Goal: Information Seeking & Learning: Check status

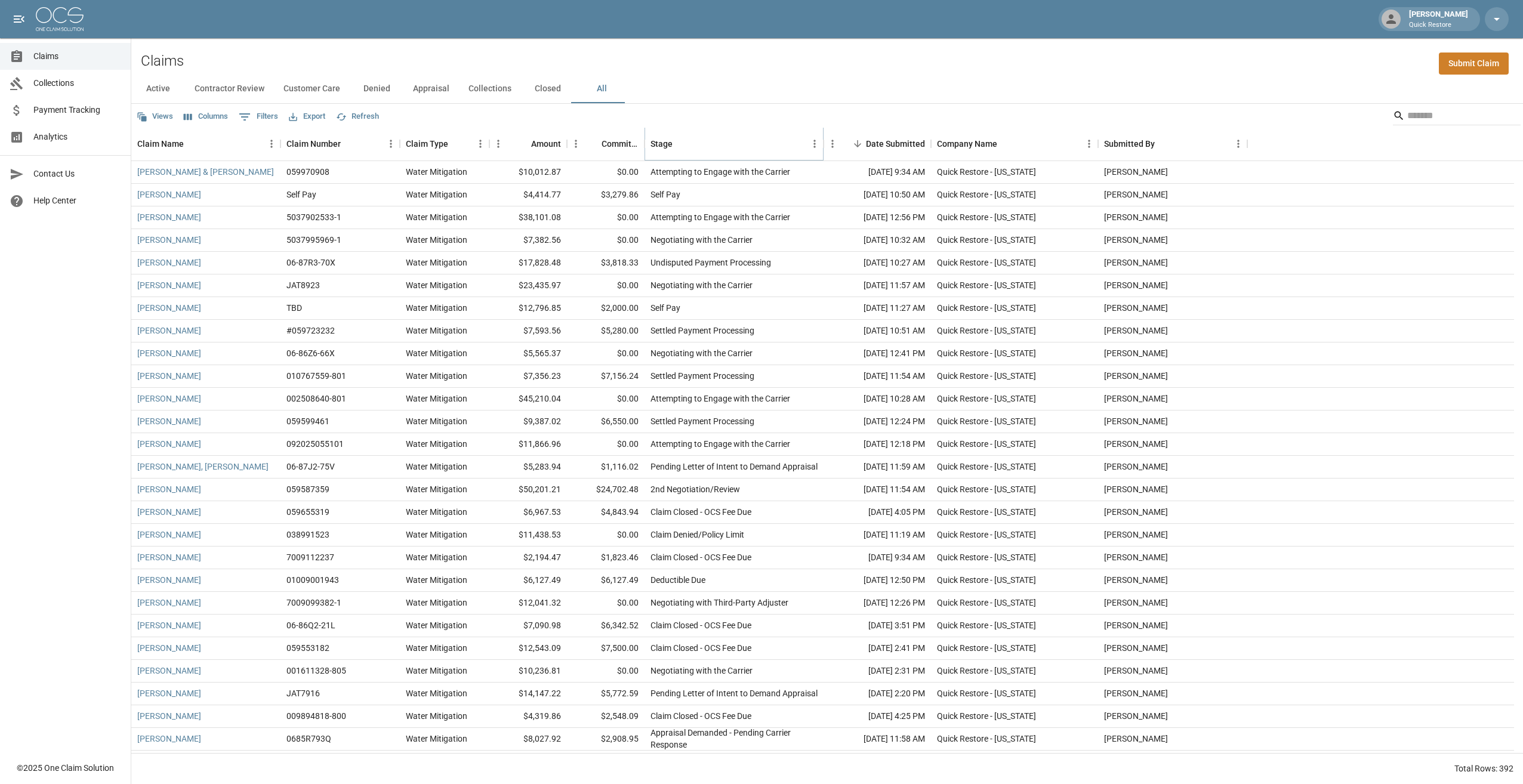
click at [528, 148] on icon "Sort" at bounding box center [680, 143] width 10 height 10
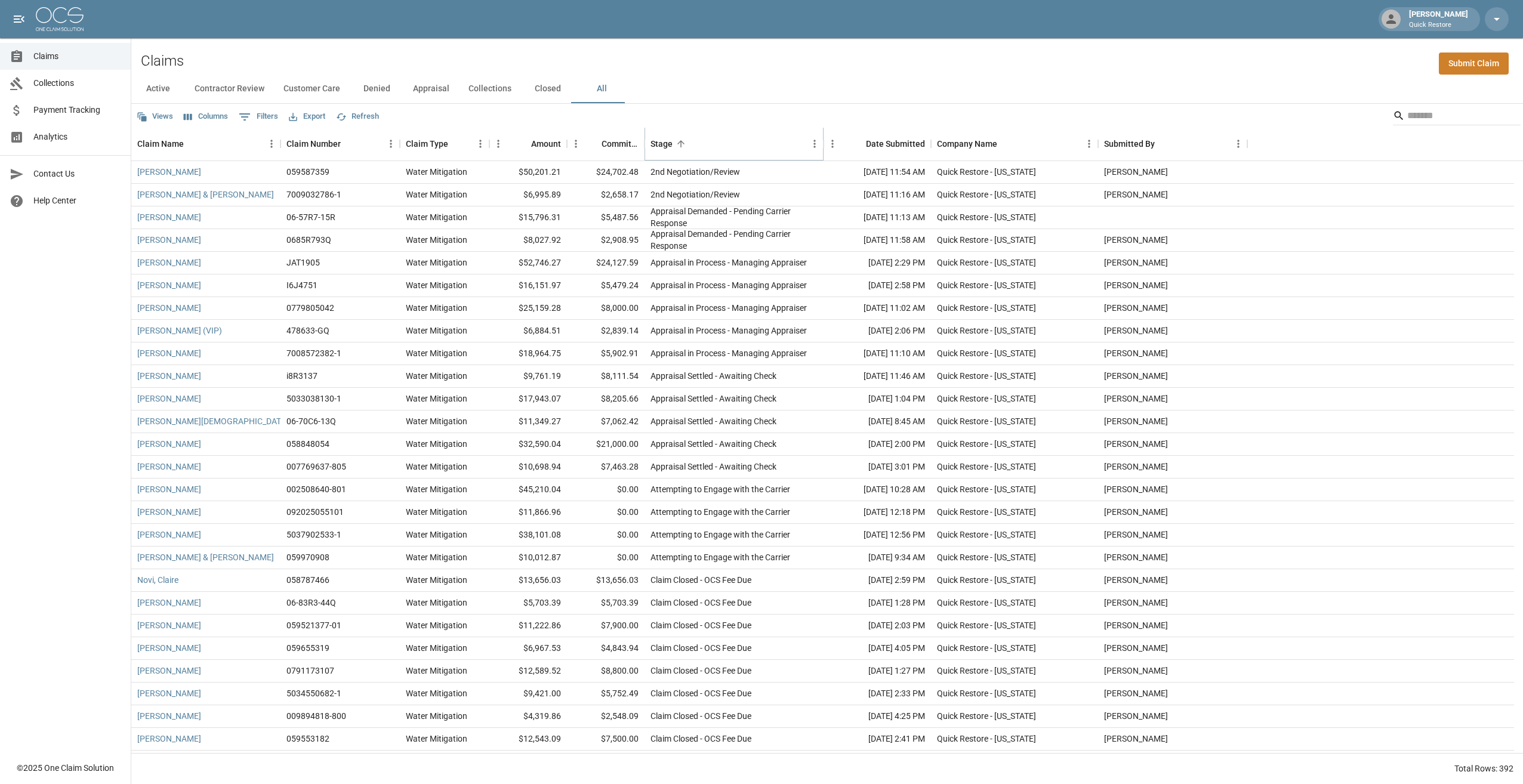
click at [528, 148] on icon "Sort" at bounding box center [680, 143] width 10 height 10
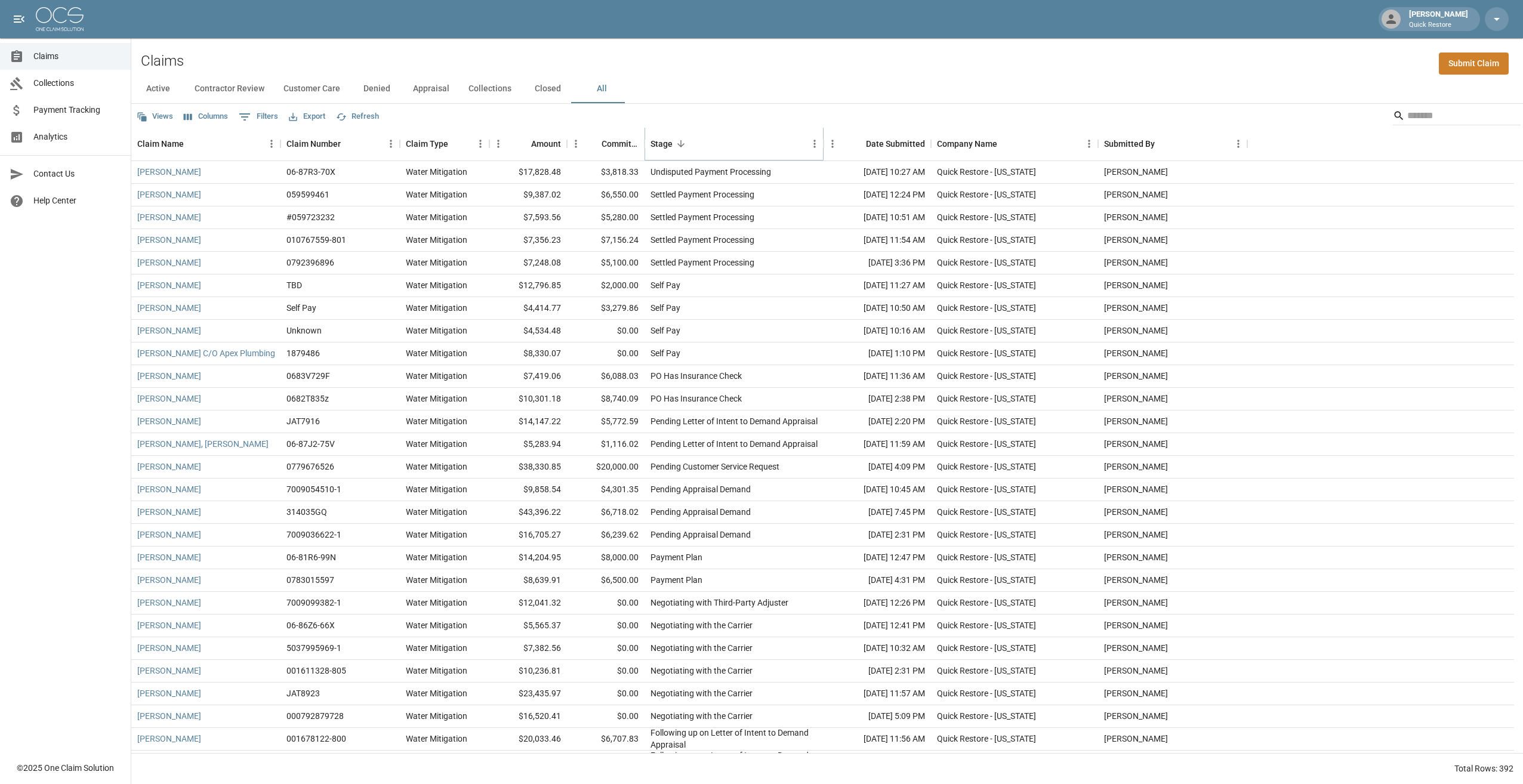
click at [528, 148] on icon "Sort" at bounding box center [680, 143] width 10 height 10
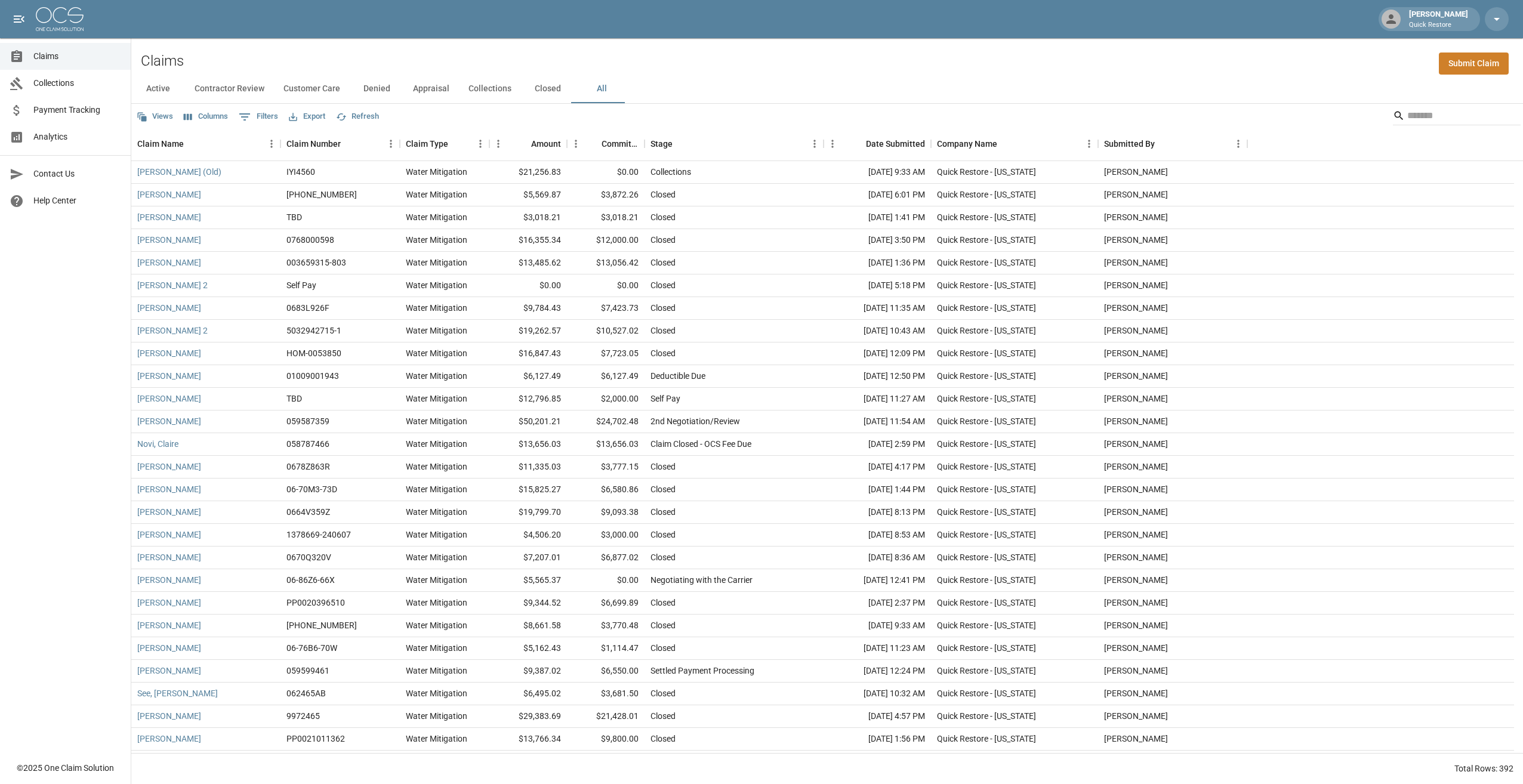
scroll to position [60, 0]
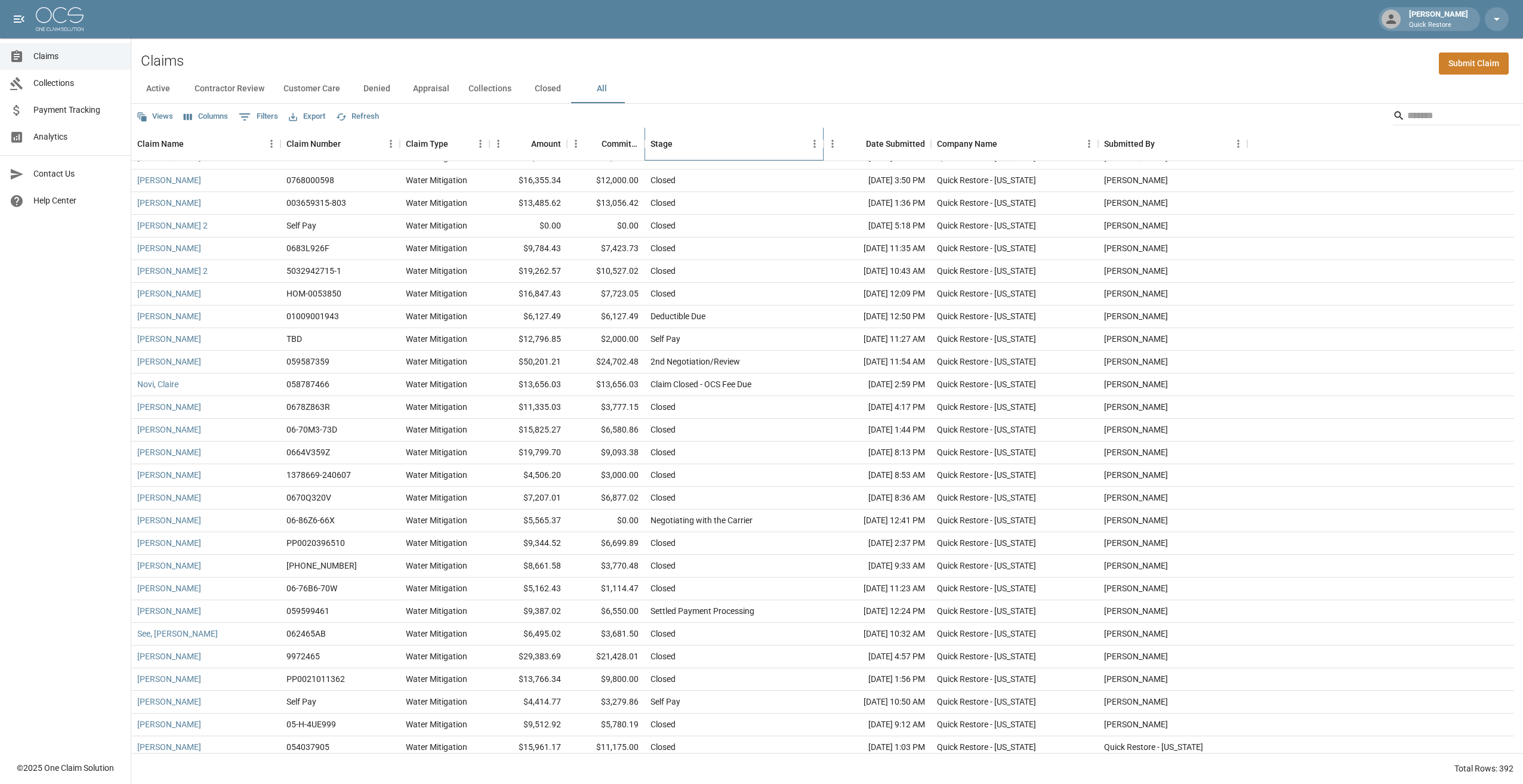
click at [528, 132] on div "Stage" at bounding box center [662, 143] width 22 height 33
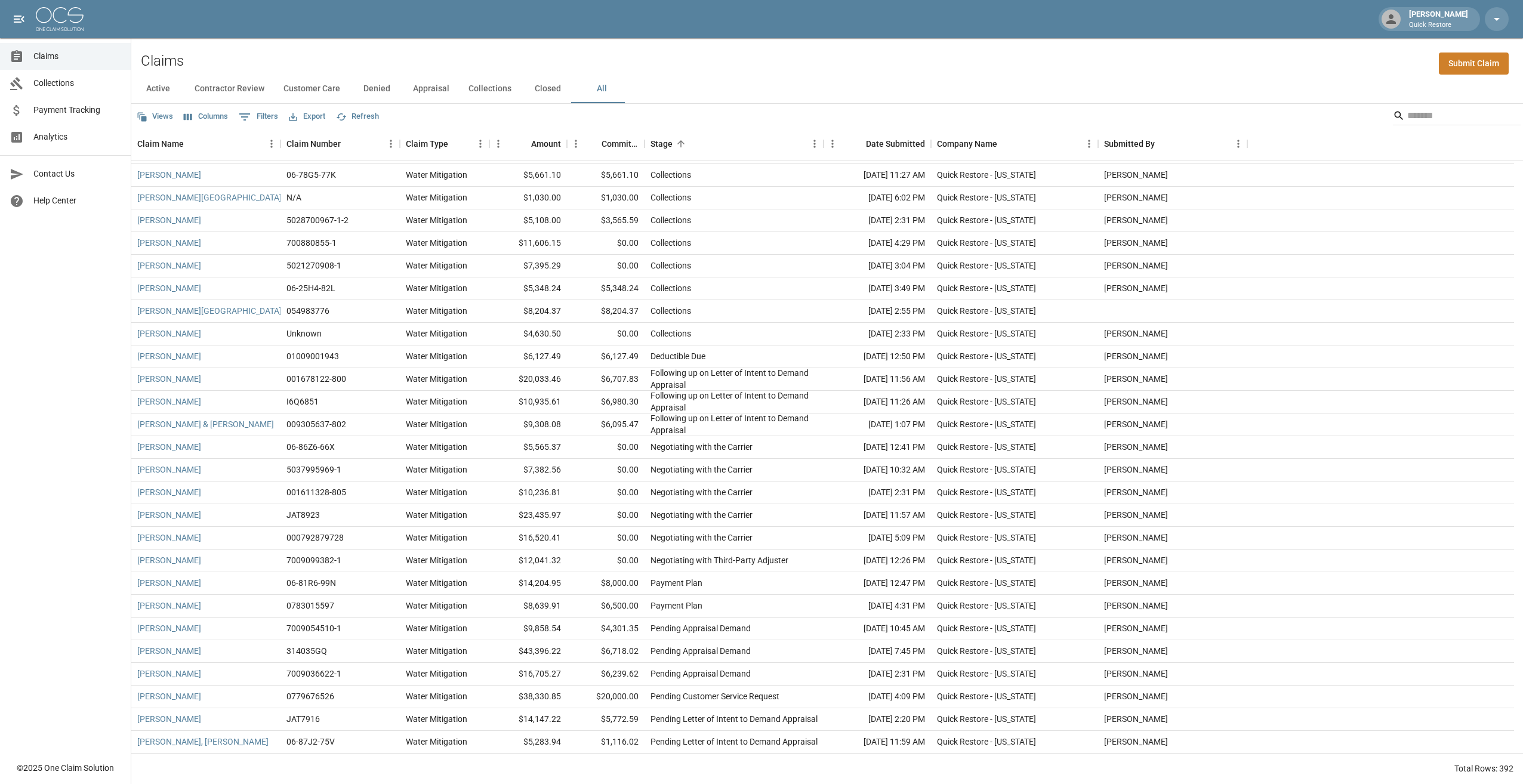
scroll to position [8175, 0]
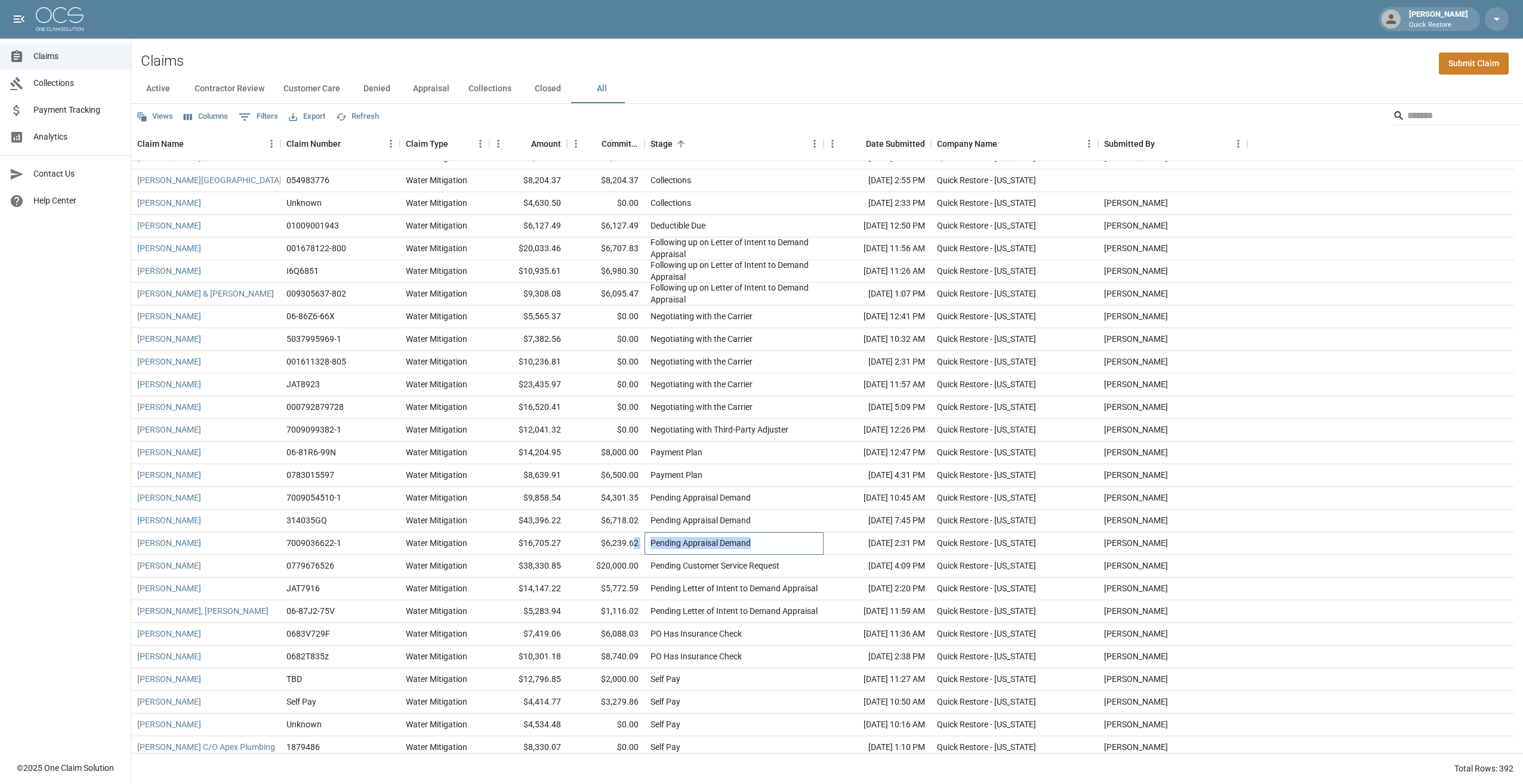
drag, startPoint x: 750, startPoint y: 540, endPoint x: 634, endPoint y: 546, distance: 116.2
click at [528, 401] on div "Beach, [PERSON_NAME] 7009036622-1 Water Mitigation $16,705.27 $6,239.62 Pending…" at bounding box center [823, 543] width 1383 height 23
drag, startPoint x: 634, startPoint y: 546, endPoint x: 714, endPoint y: 544, distance: 80.0
click at [528, 401] on div "Pending Appraisal Demand" at bounding box center [700, 542] width 101 height 12
drag, startPoint x: 750, startPoint y: 543, endPoint x: 682, endPoint y: 554, distance: 68.9
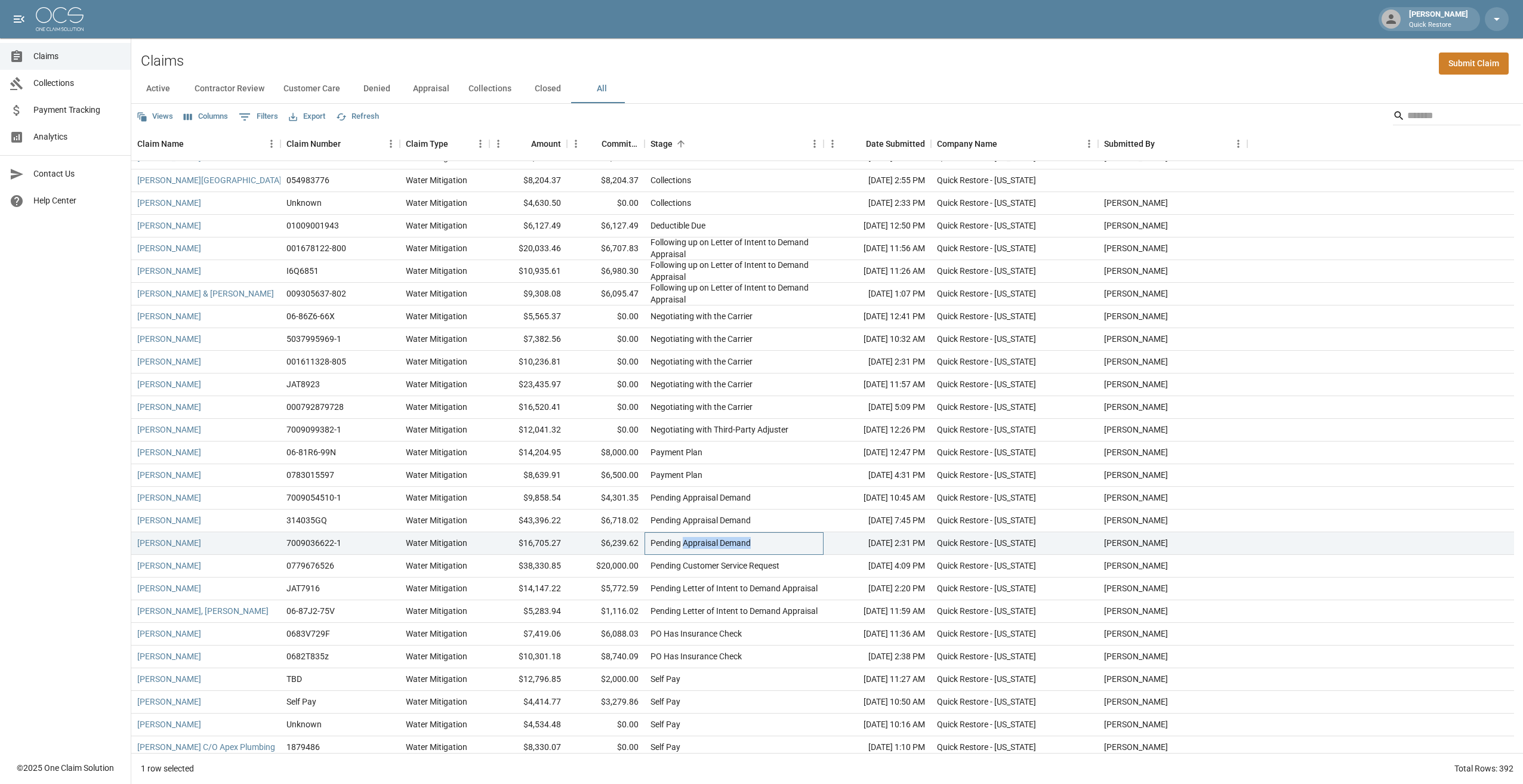
click at [528, 401] on div "Pending Appraisal Demand" at bounding box center [734, 543] width 179 height 23
drag, startPoint x: 682, startPoint y: 554, endPoint x: 662, endPoint y: 543, distance: 22.8
click at [528, 401] on div "Pending Appraisal Demand" at bounding box center [700, 542] width 101 height 12
drag, startPoint x: 750, startPoint y: 549, endPoint x: 685, endPoint y: 552, distance: 65.1
click at [528, 401] on div "Pending Appraisal Demand" at bounding box center [734, 543] width 179 height 23
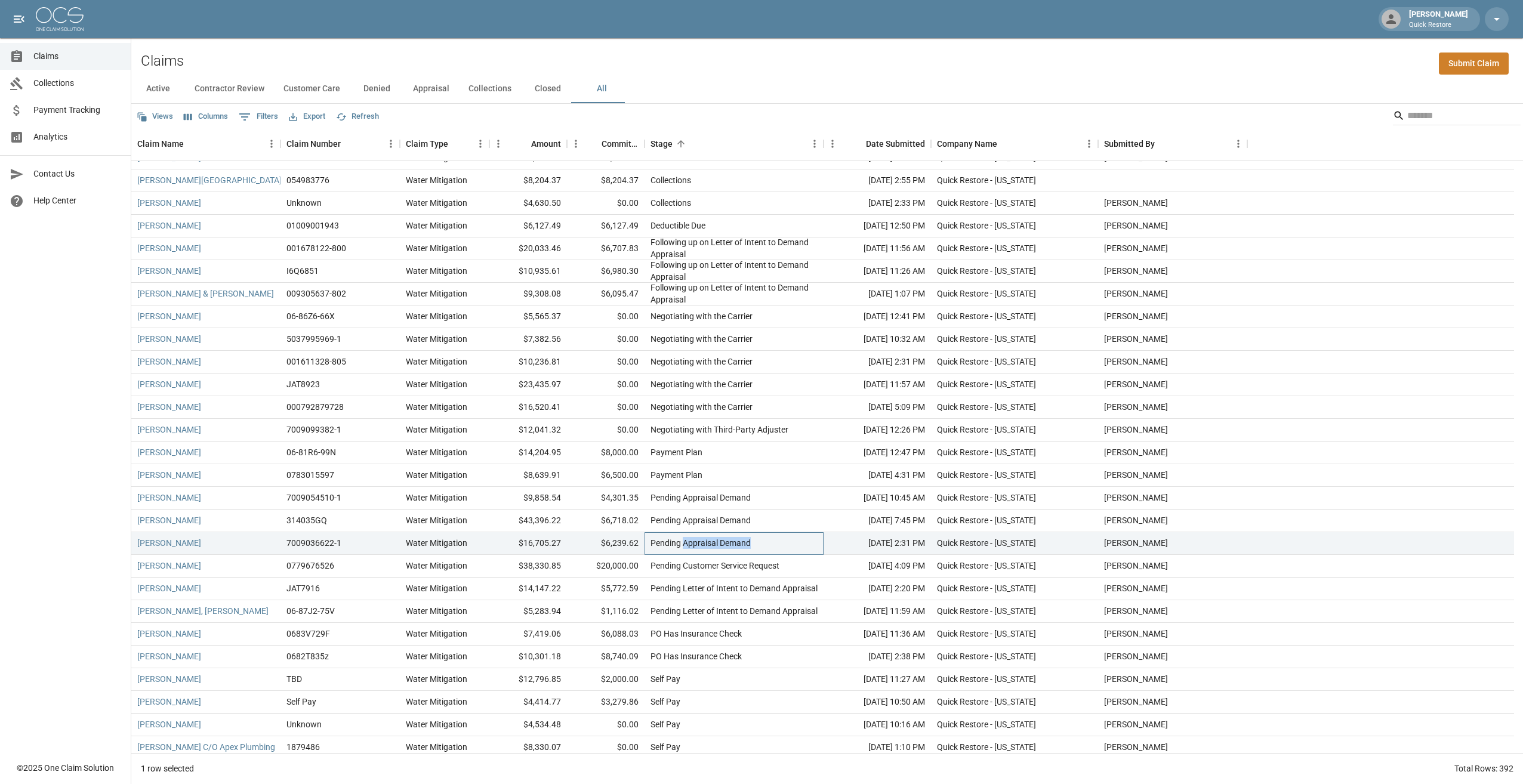
drag, startPoint x: 685, startPoint y: 552, endPoint x: 809, endPoint y: 547, distance: 124.1
click at [528, 401] on div "Pending Appraisal Demand" at bounding box center [734, 543] width 179 height 23
click at [352, 401] on div "0779676526" at bounding box center [340, 566] width 119 height 23
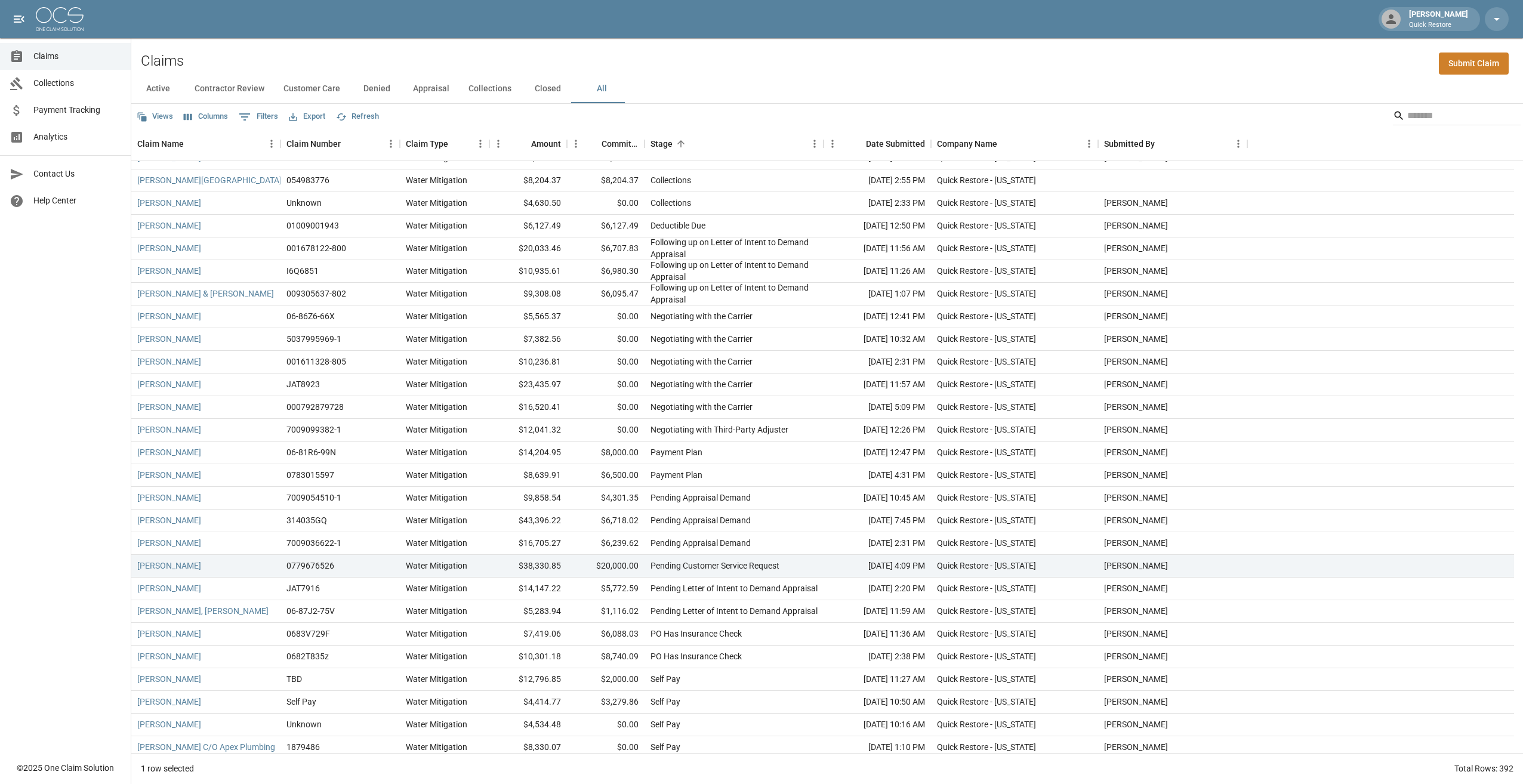
click at [93, 401] on div "Claims Collections Payment Tracking Analytics Contact Us Help Center" at bounding box center [65, 377] width 130 height 755
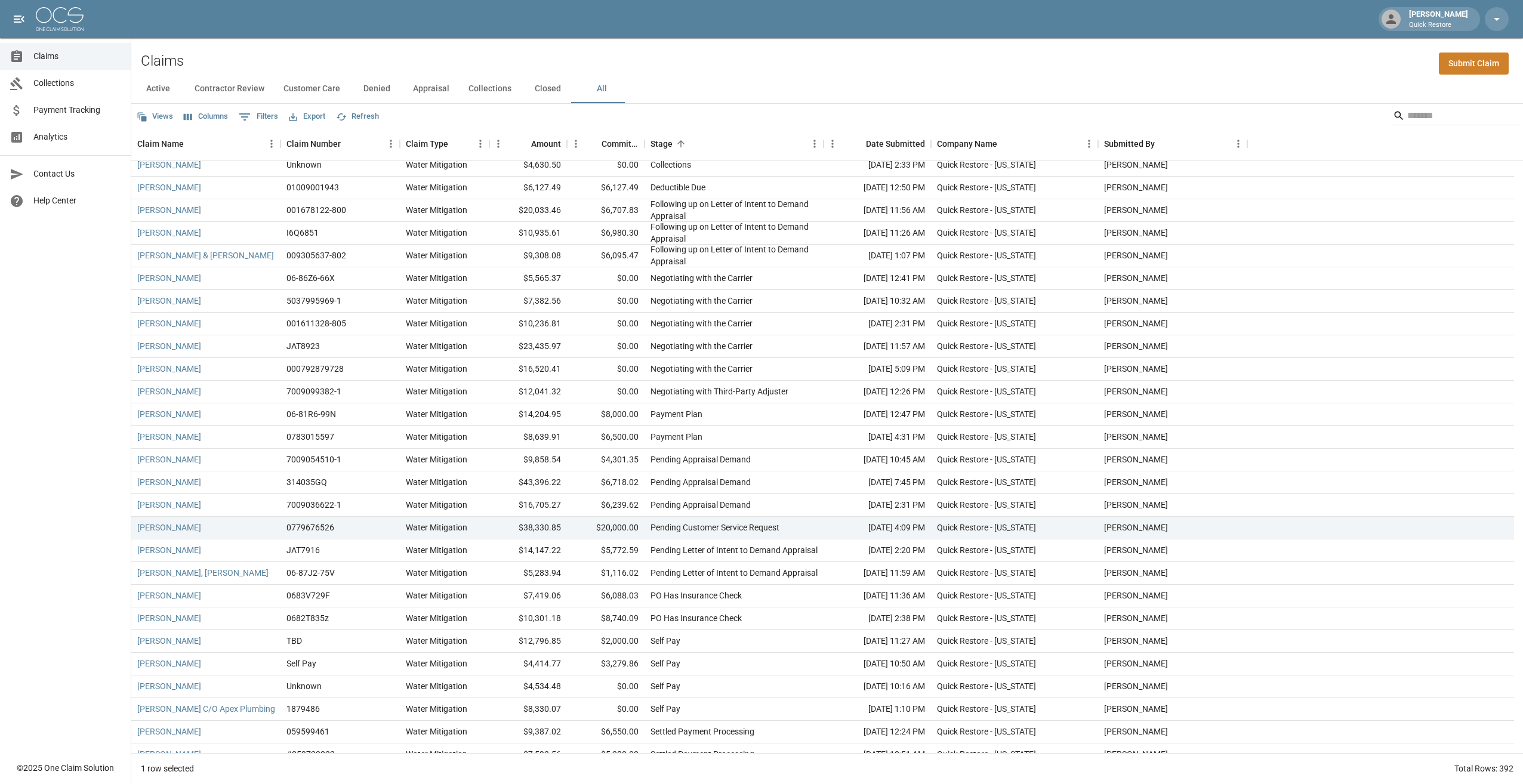
scroll to position [8294, 0]
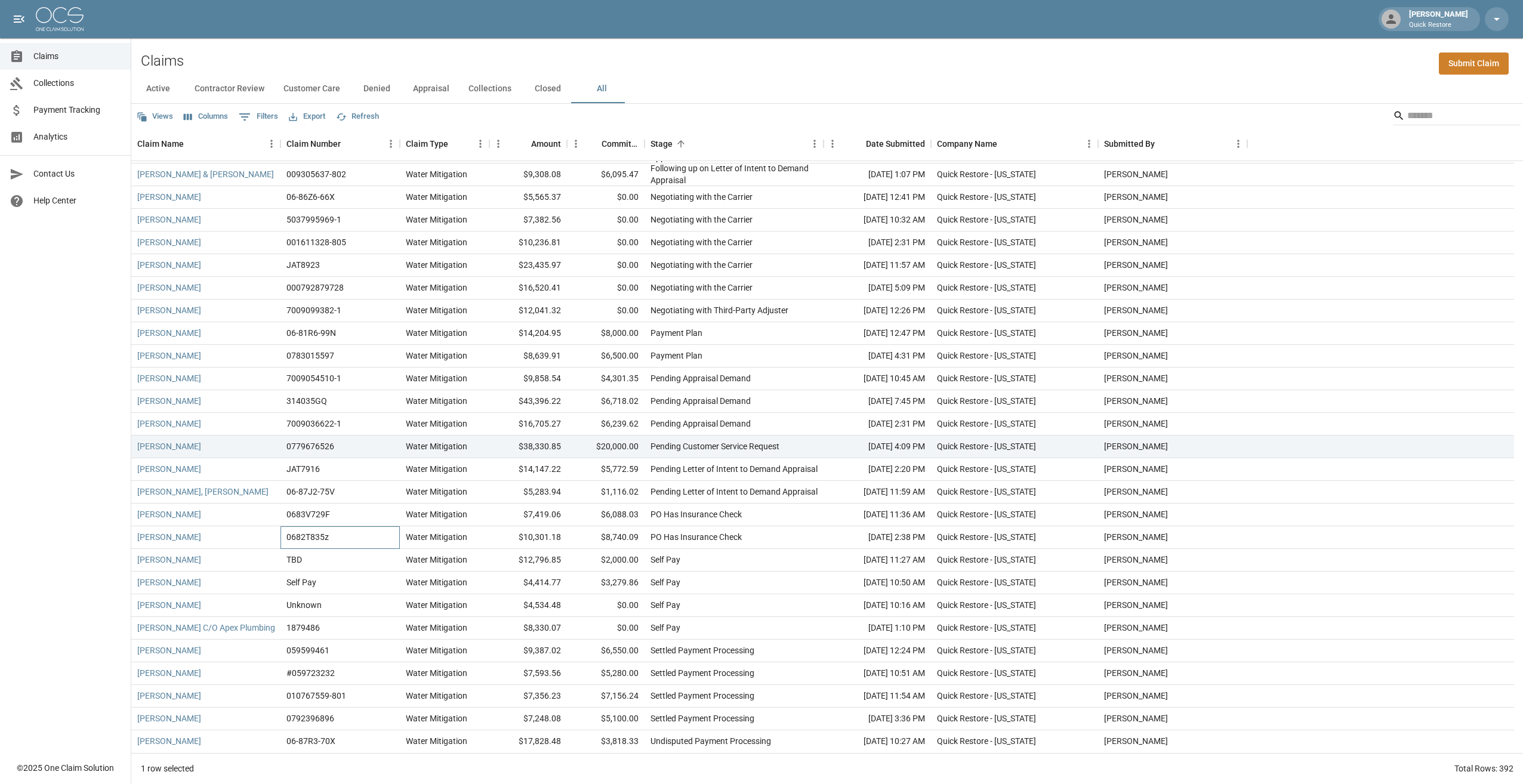
click at [384, 401] on div "0682T835z" at bounding box center [340, 537] width 119 height 23
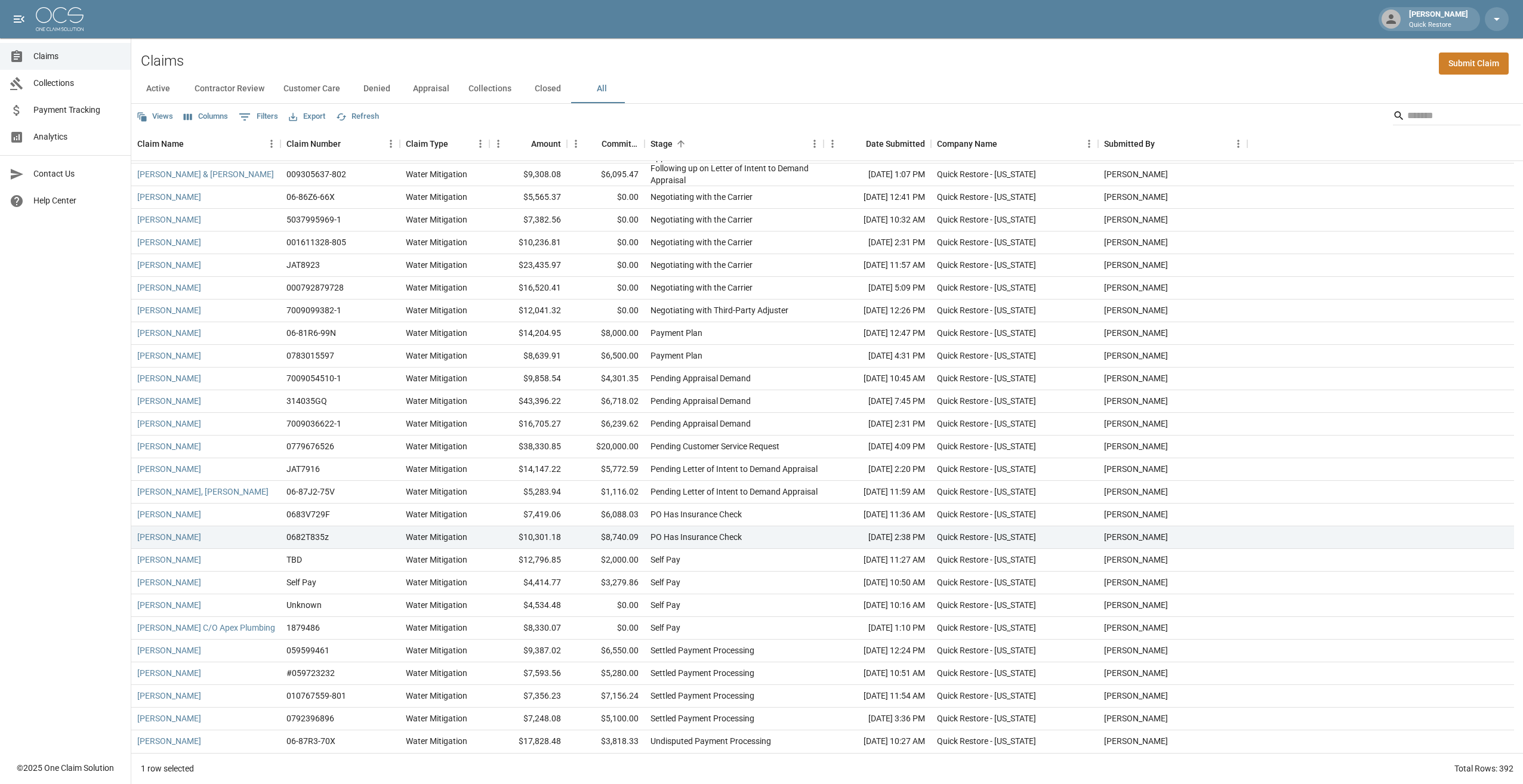
click at [98, 401] on div "Claims Collections Payment Tracking Analytics Contact Us Help Center" at bounding box center [65, 377] width 130 height 755
drag, startPoint x: 603, startPoint y: 696, endPoint x: 648, endPoint y: 699, distance: 45.1
click at [528, 401] on div "[PERSON_NAME] 010767559-801 Water Mitigation $7,356.23 $7,156.24 Settled Paymen…" at bounding box center [823, 696] width 1383 height 23
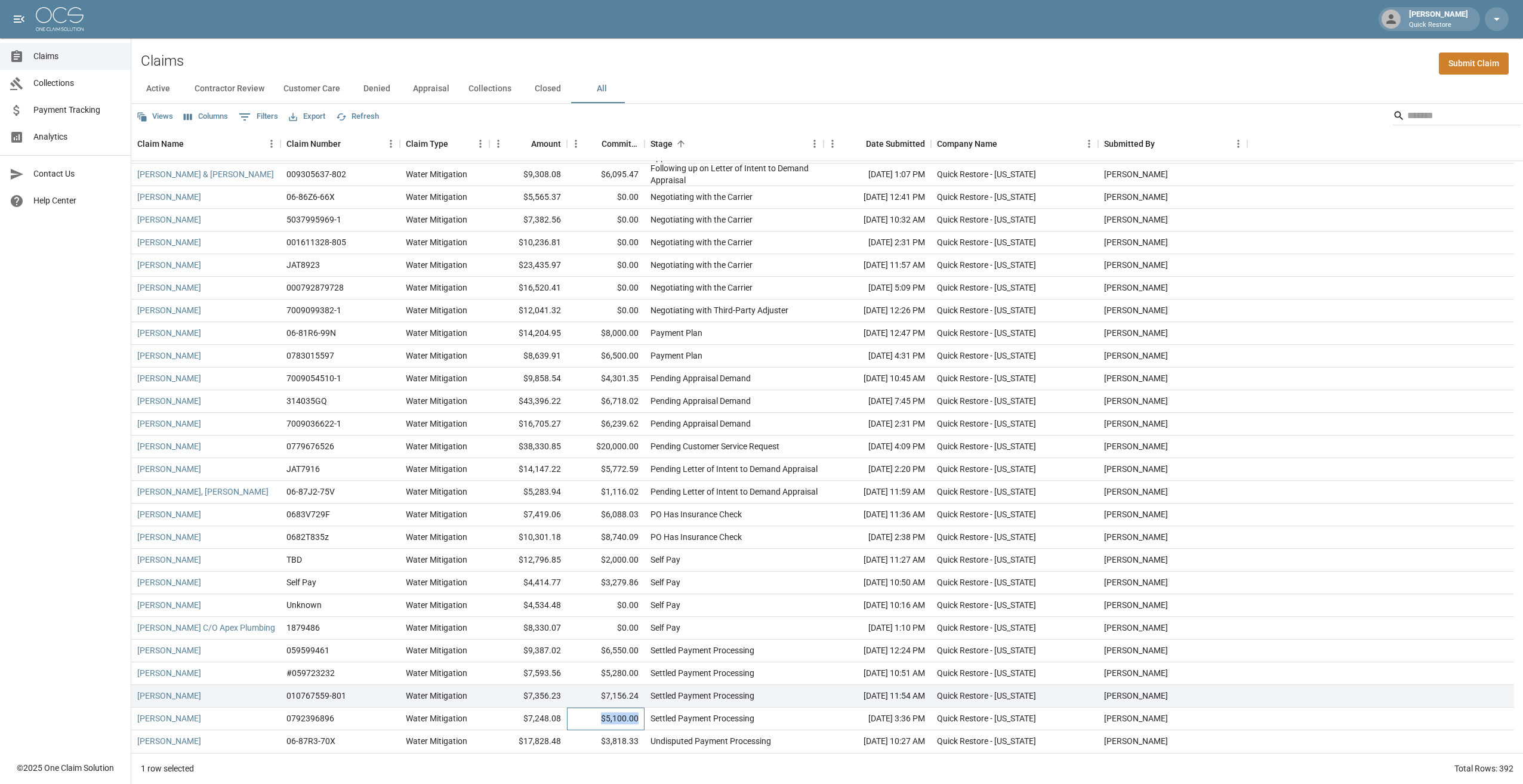
drag, startPoint x: 597, startPoint y: 720, endPoint x: 640, endPoint y: 716, distance: 43.2
click at [528, 401] on div "$5,100.00" at bounding box center [606, 719] width 78 height 23
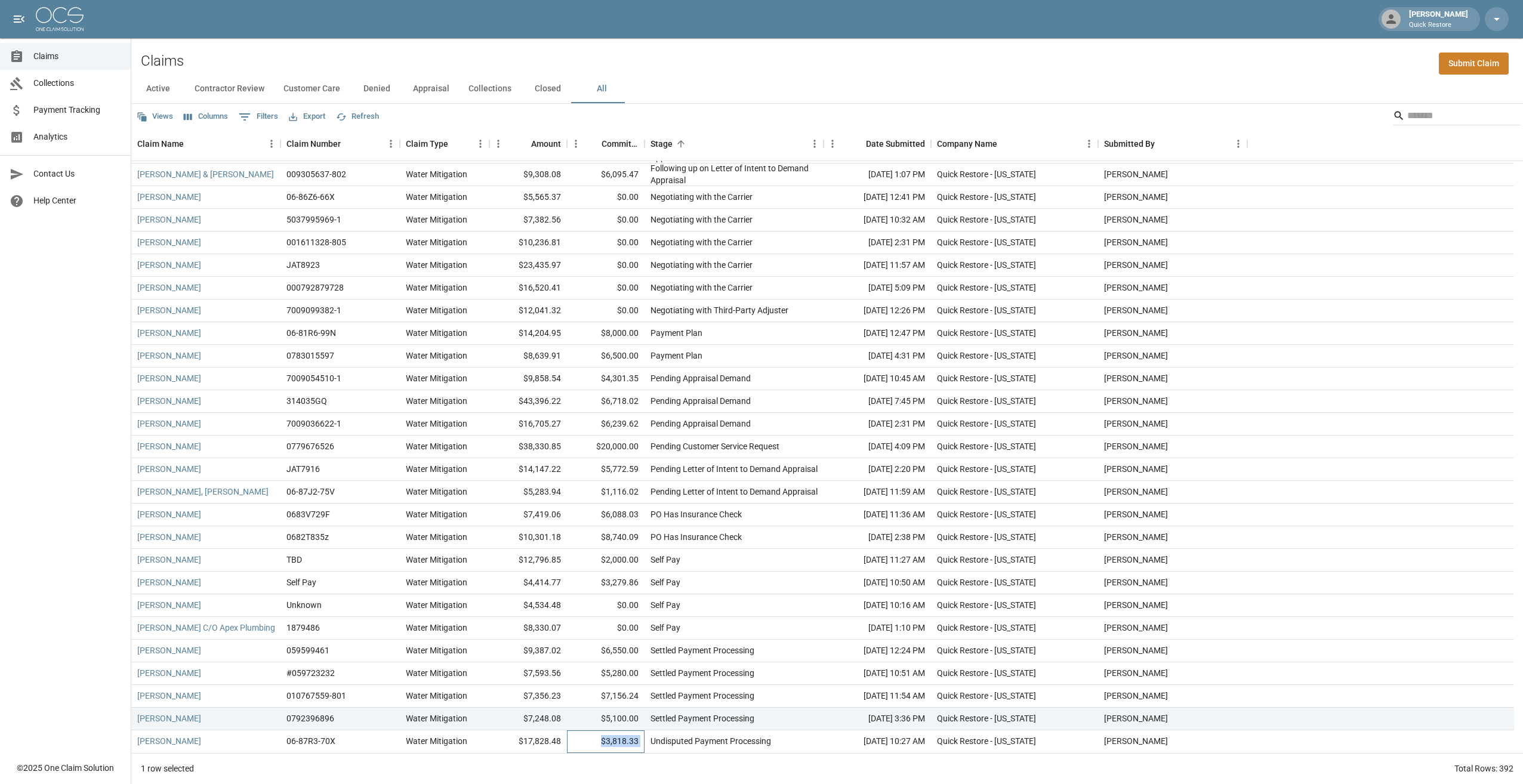
drag, startPoint x: 595, startPoint y: 742, endPoint x: 644, endPoint y: 742, distance: 49.0
click at [528, 401] on div "[PERSON_NAME] 06-87R3-70X Water Mitigation $17,828.48 $3,818.33 Undisputed Paym…" at bounding box center [823, 741] width 1383 height 23
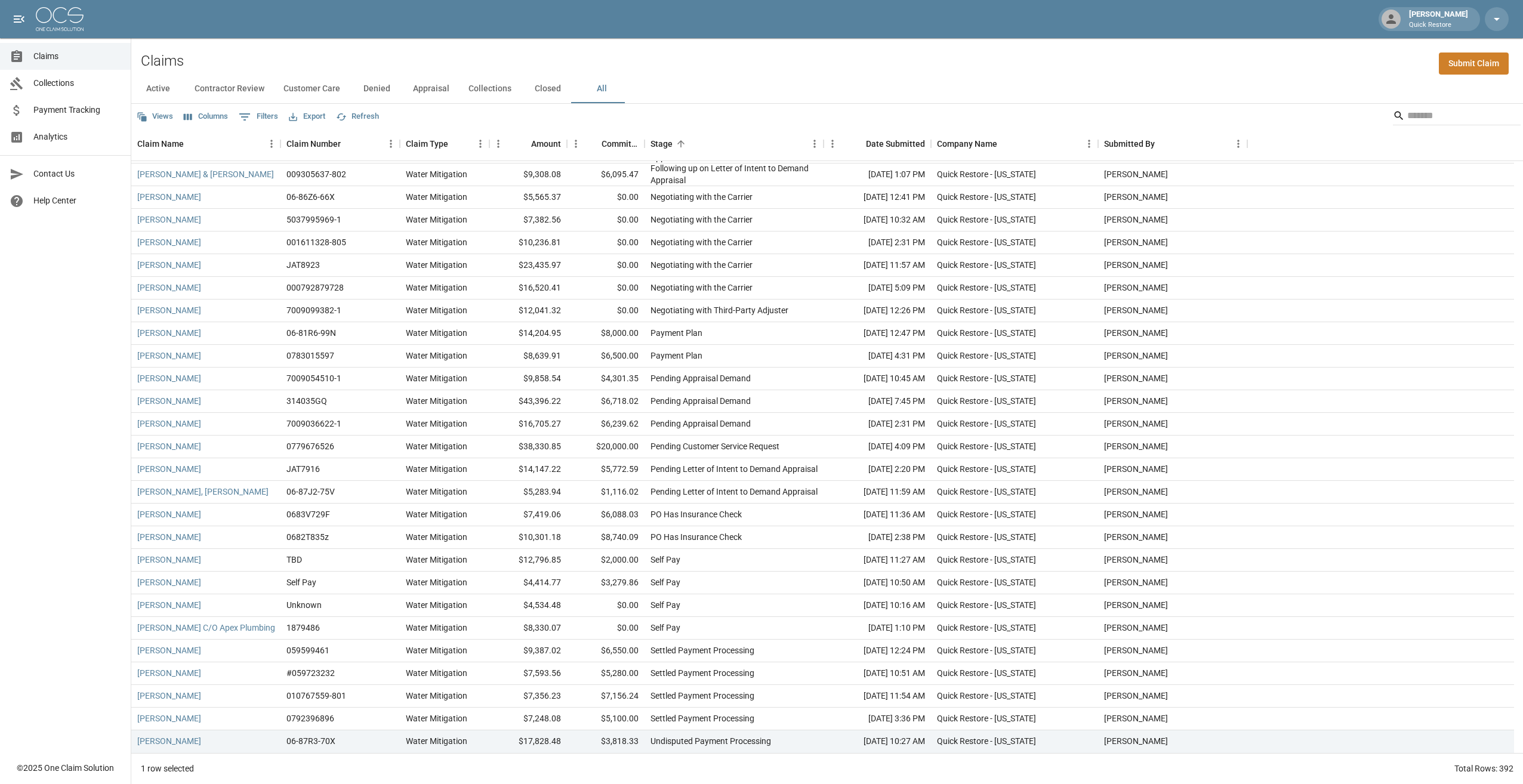
drag, startPoint x: 644, startPoint y: 742, endPoint x: 617, endPoint y: 760, distance: 32.4
click at [528, 401] on div "1 row selected Total Rows: 392" at bounding box center [827, 768] width 1392 height 31
drag, startPoint x: 523, startPoint y: 740, endPoint x: 561, endPoint y: 742, distance: 38.1
click at [528, 401] on div "$17,828.48" at bounding box center [528, 741] width 78 height 23
click at [528, 401] on div "$3,818.33" at bounding box center [606, 741] width 78 height 23
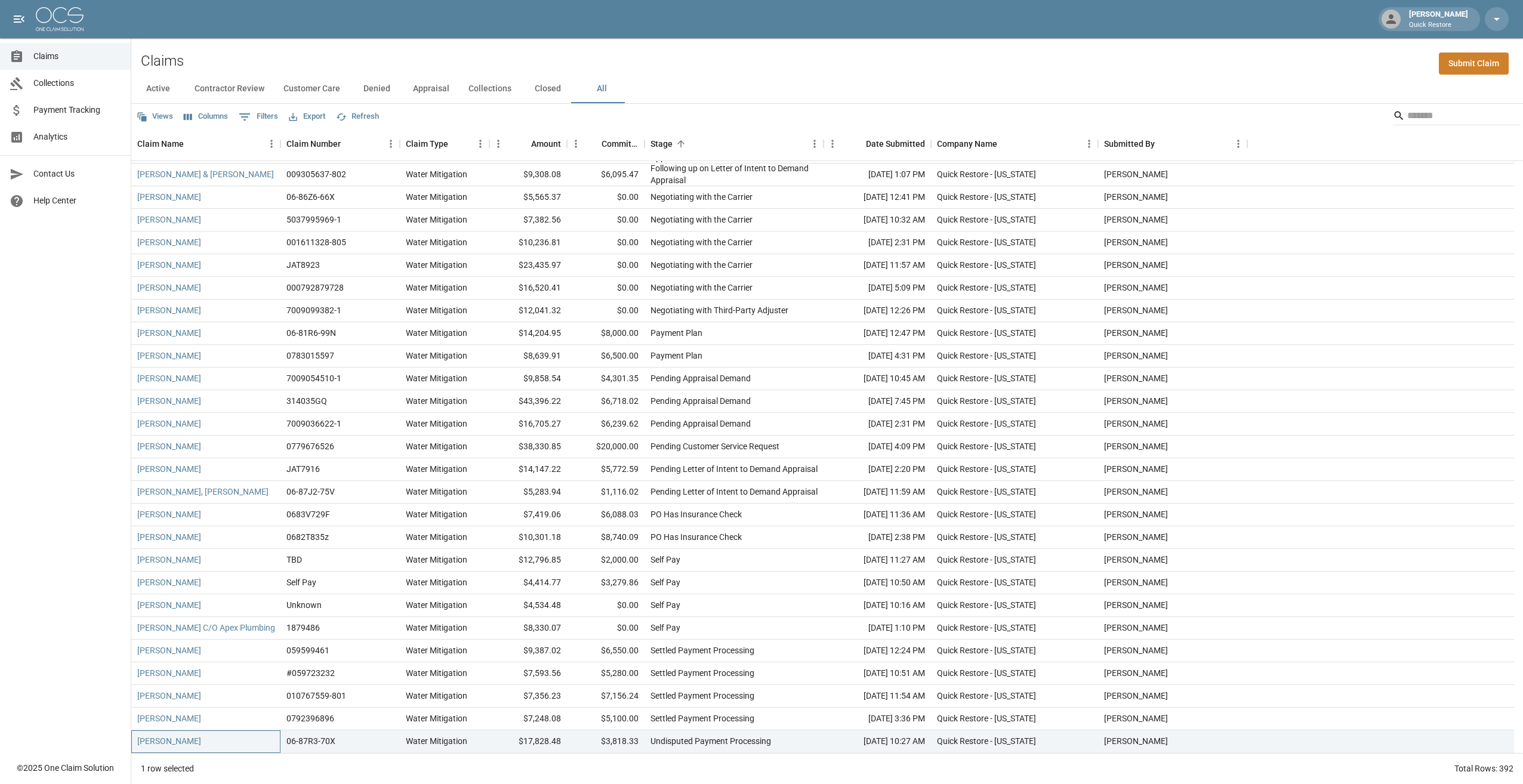
click at [184, 401] on div "[PERSON_NAME]" at bounding box center [205, 741] width 149 height 23
click at [180, 401] on link "[PERSON_NAME]" at bounding box center [169, 740] width 64 height 12
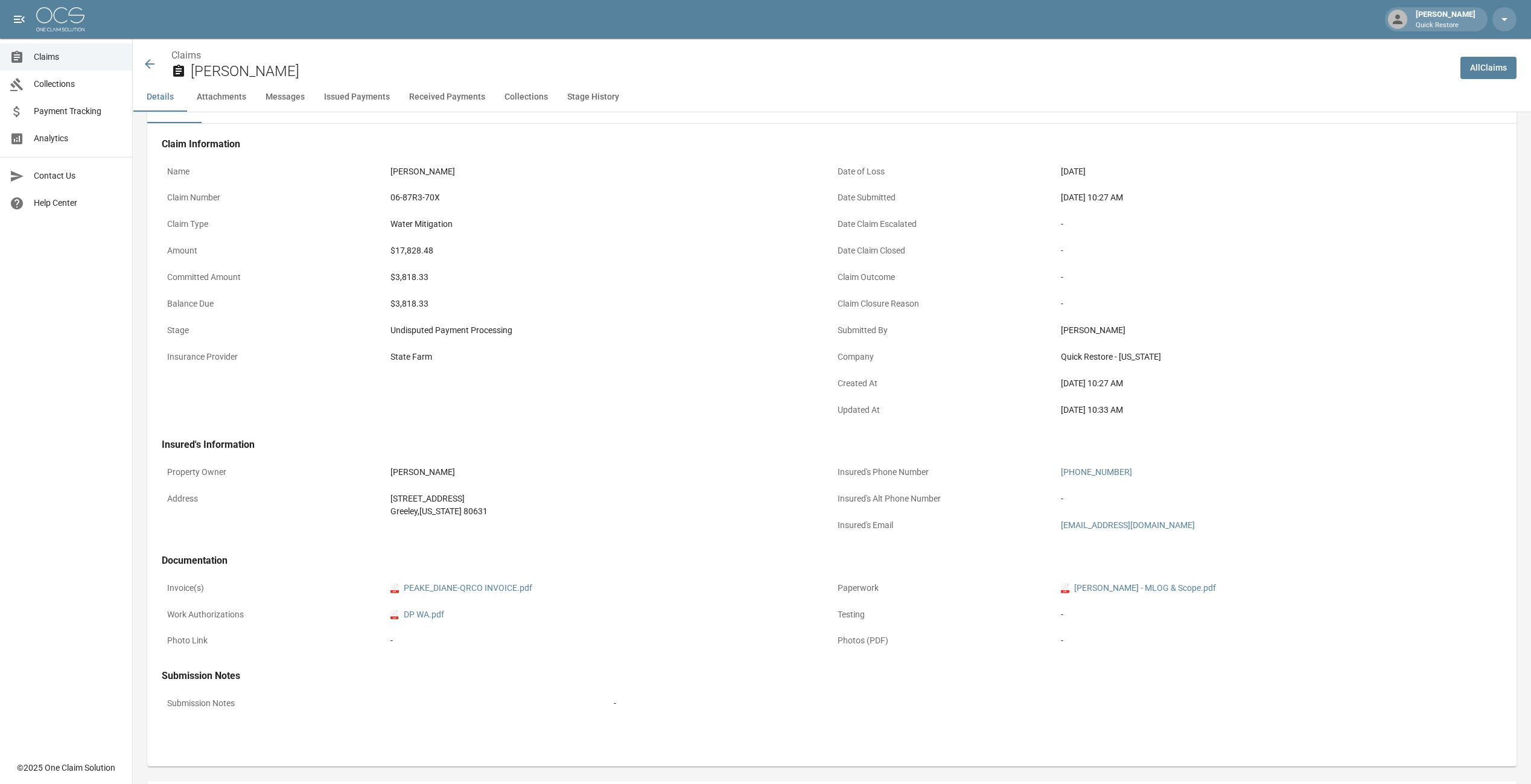
scroll to position [60, 0]
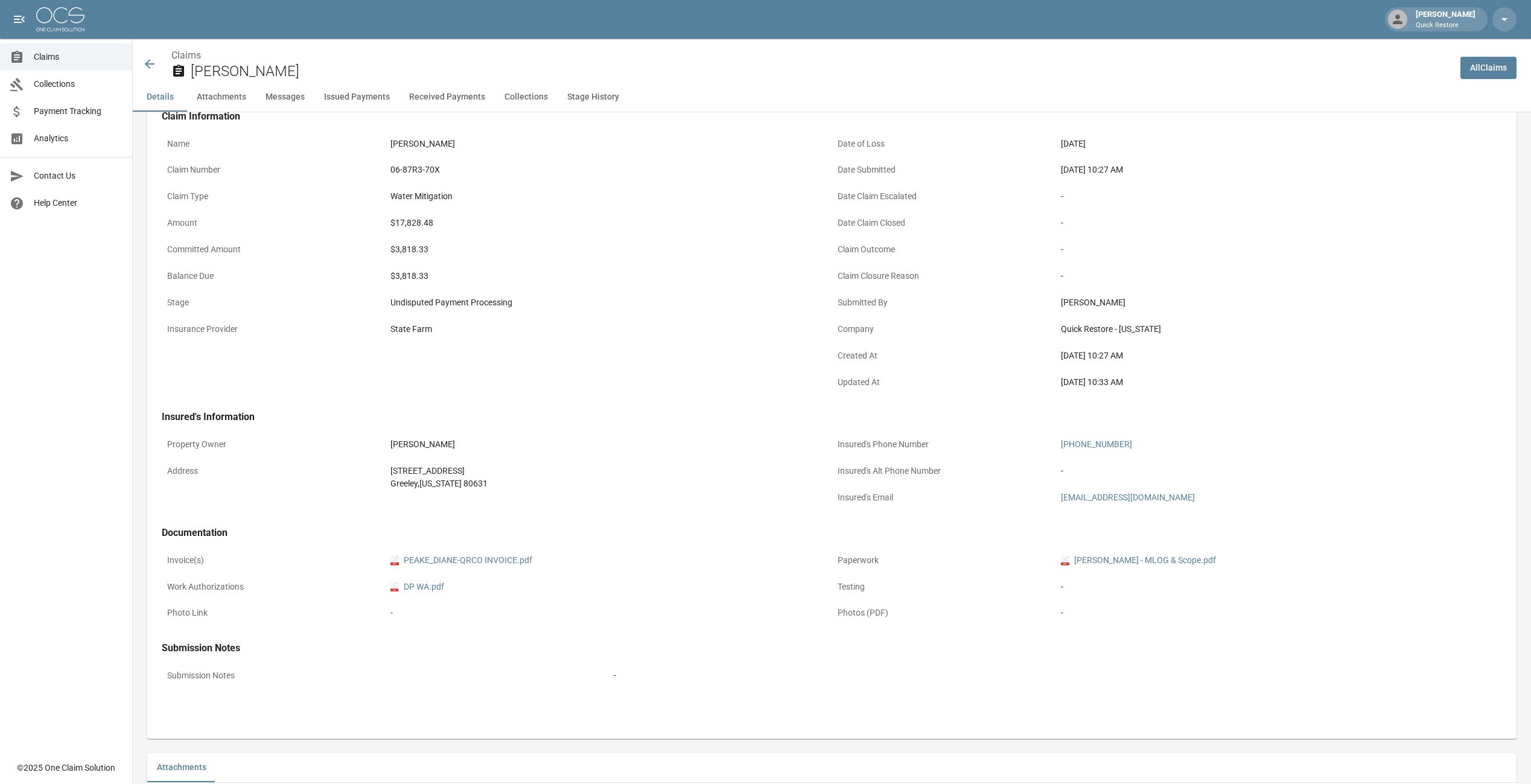
click at [151, 58] on icon at bounding box center [149, 64] width 15 height 15
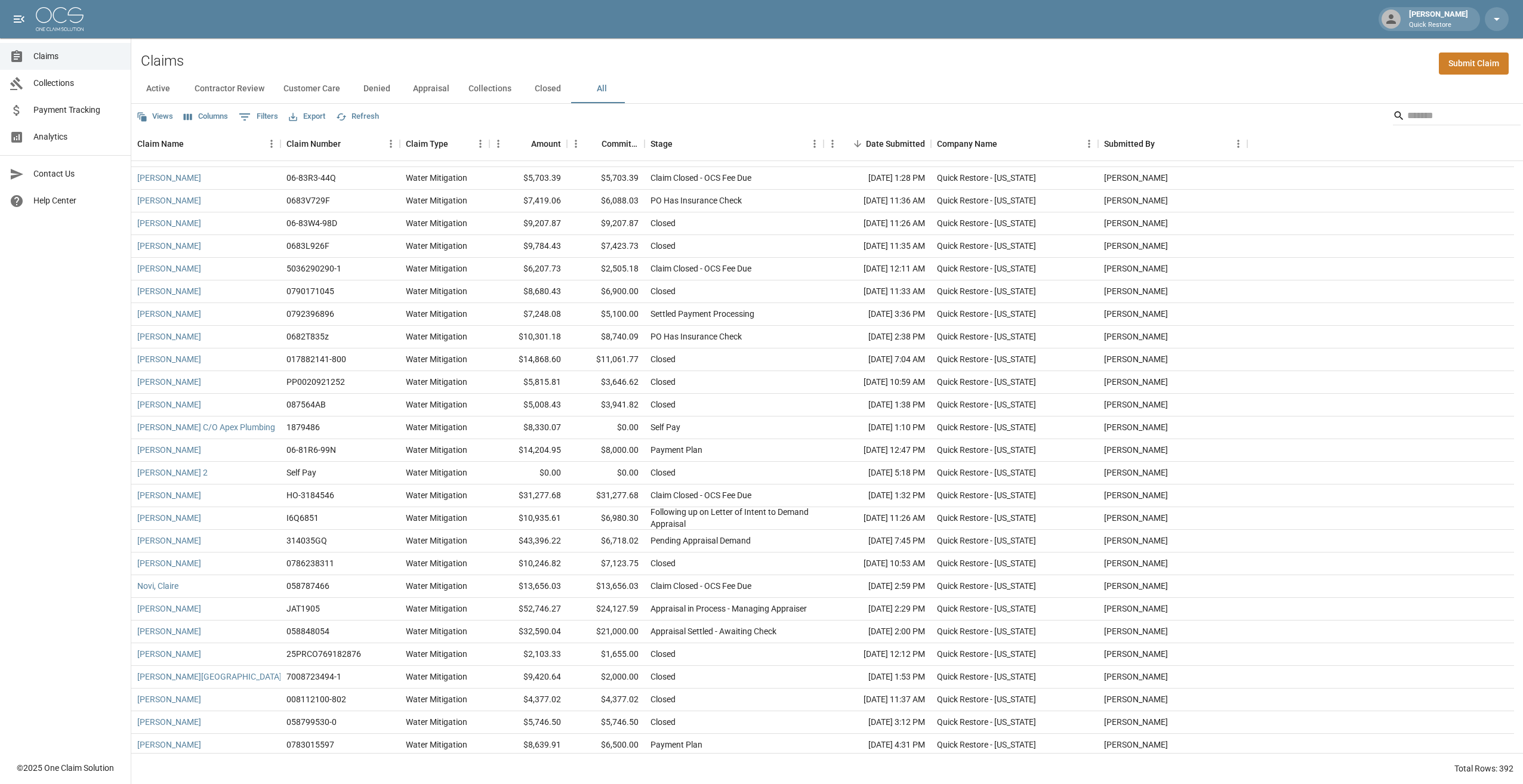
scroll to position [1491, 0]
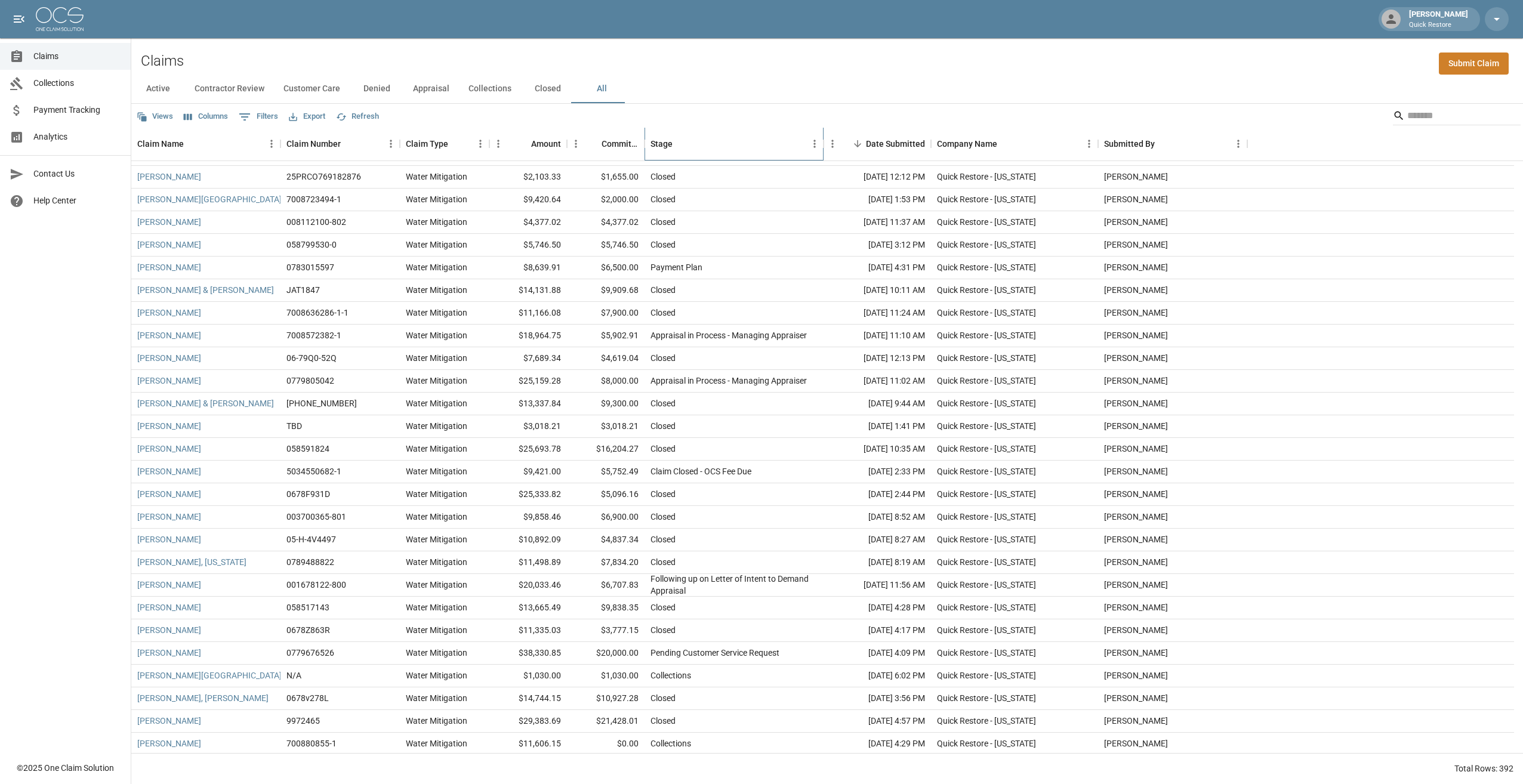
click at [528, 147] on div "Stage" at bounding box center [662, 143] width 22 height 33
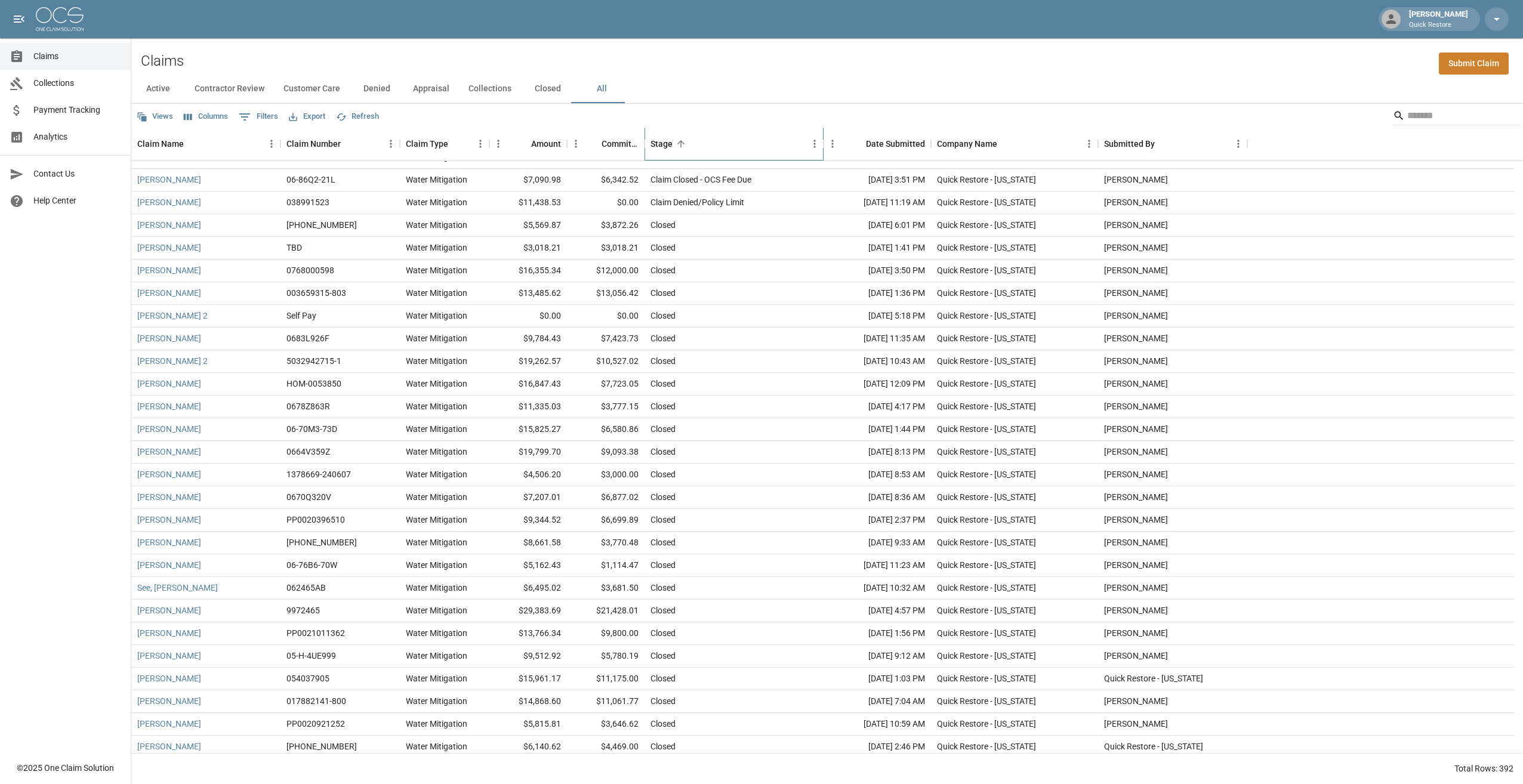
scroll to position [381, 0]
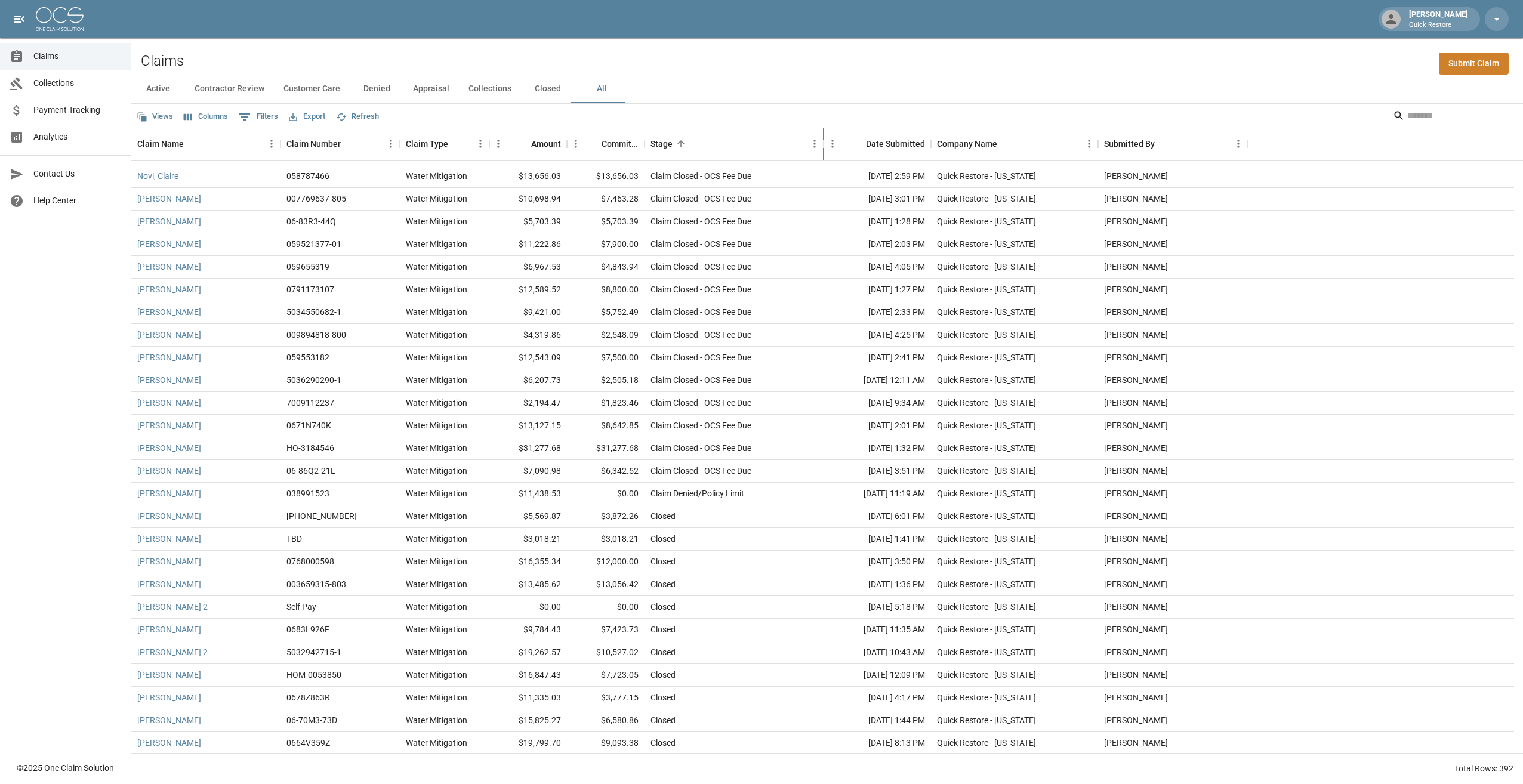
click at [528, 148] on div "Stage" at bounding box center [662, 143] width 22 height 33
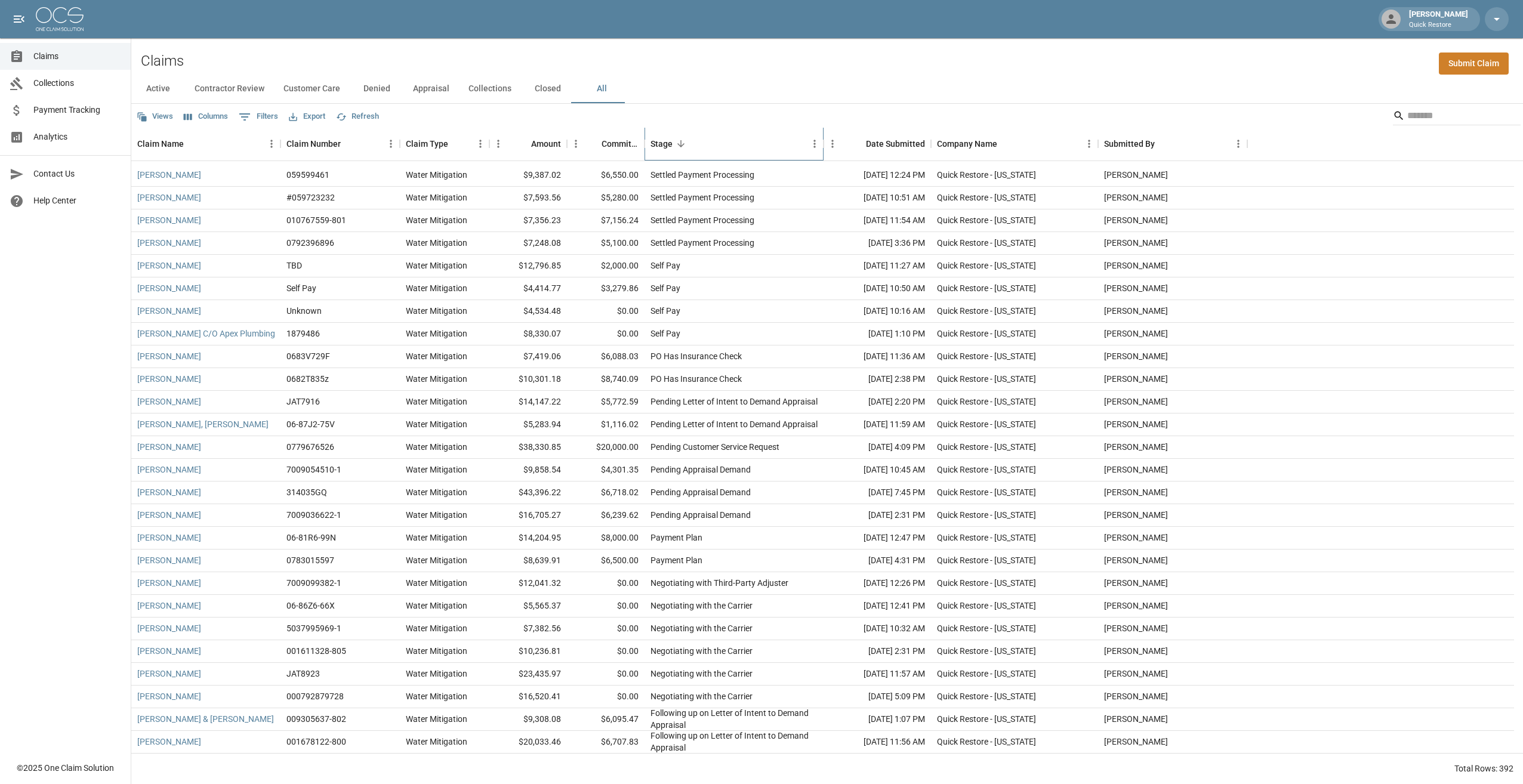
scroll to position [0, 0]
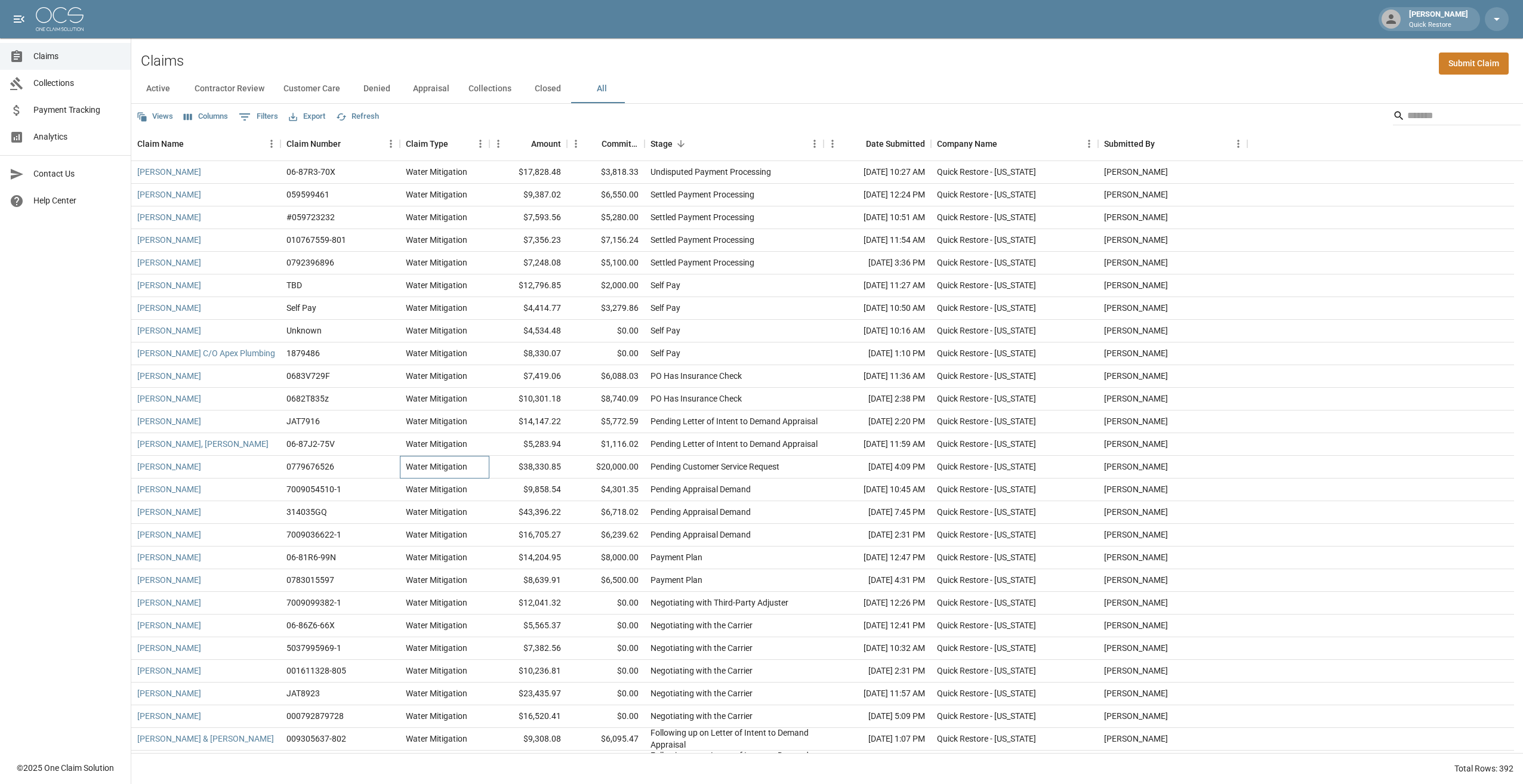
click at [424, 401] on div "Water Mitigation" at bounding box center [445, 467] width 89 height 23
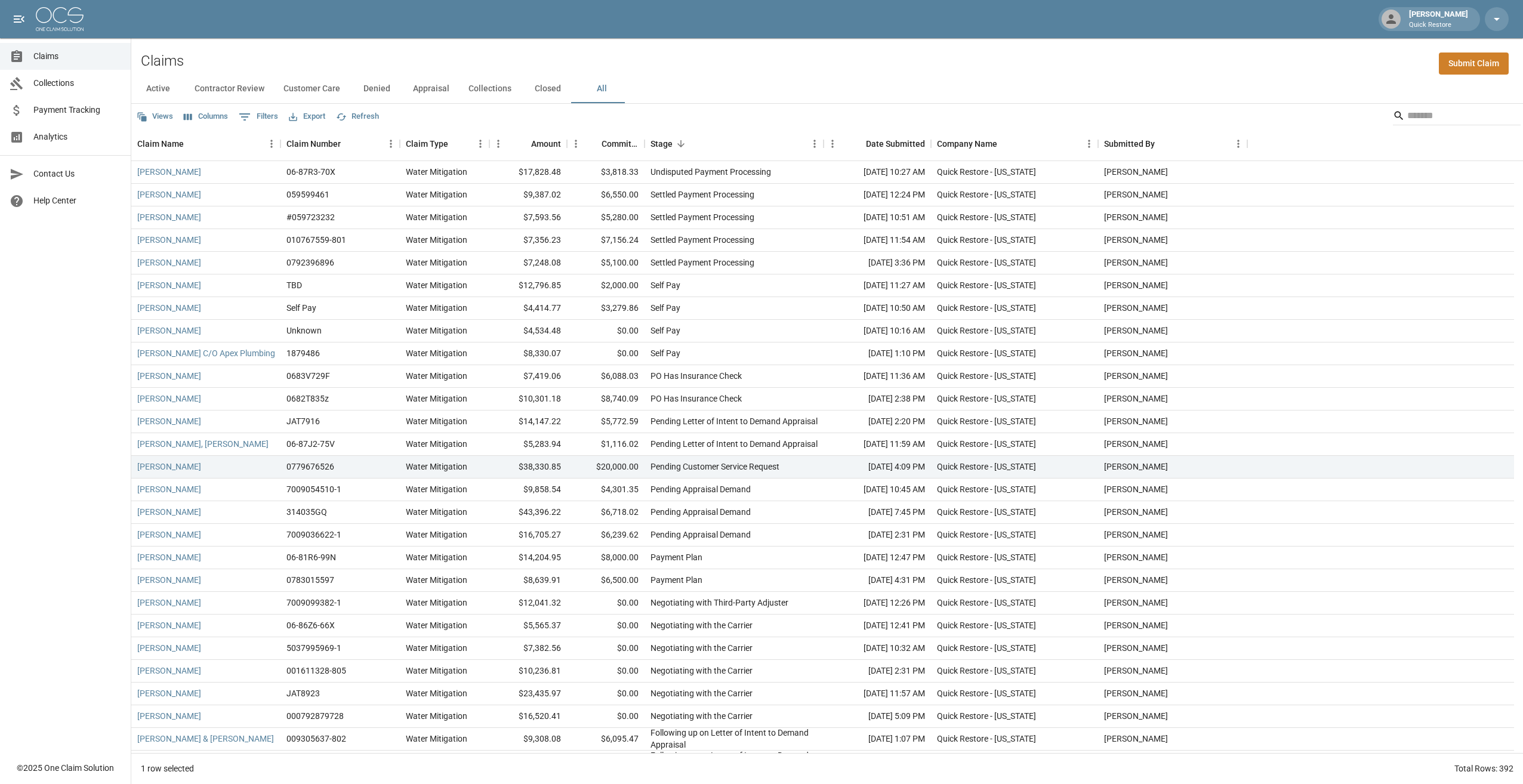
click at [0, 401] on html "[PERSON_NAME] Quick Restore Claims Collections Payment Tracking Analytics Conta…" at bounding box center [762, 392] width 1523 height 784
drag, startPoint x: -2, startPoint y: 494, endPoint x: 50, endPoint y: 495, distance: 52.0
click at [50, 401] on div "Claims Collections Payment Tracking Analytics Contact Us Help Center" at bounding box center [65, 377] width 130 height 755
click at [67, 401] on div "Claims Collections Payment Tracking Analytics Contact Us Help Center" at bounding box center [65, 377] width 130 height 755
drag, startPoint x: 642, startPoint y: 329, endPoint x: 614, endPoint y: 339, distance: 29.7
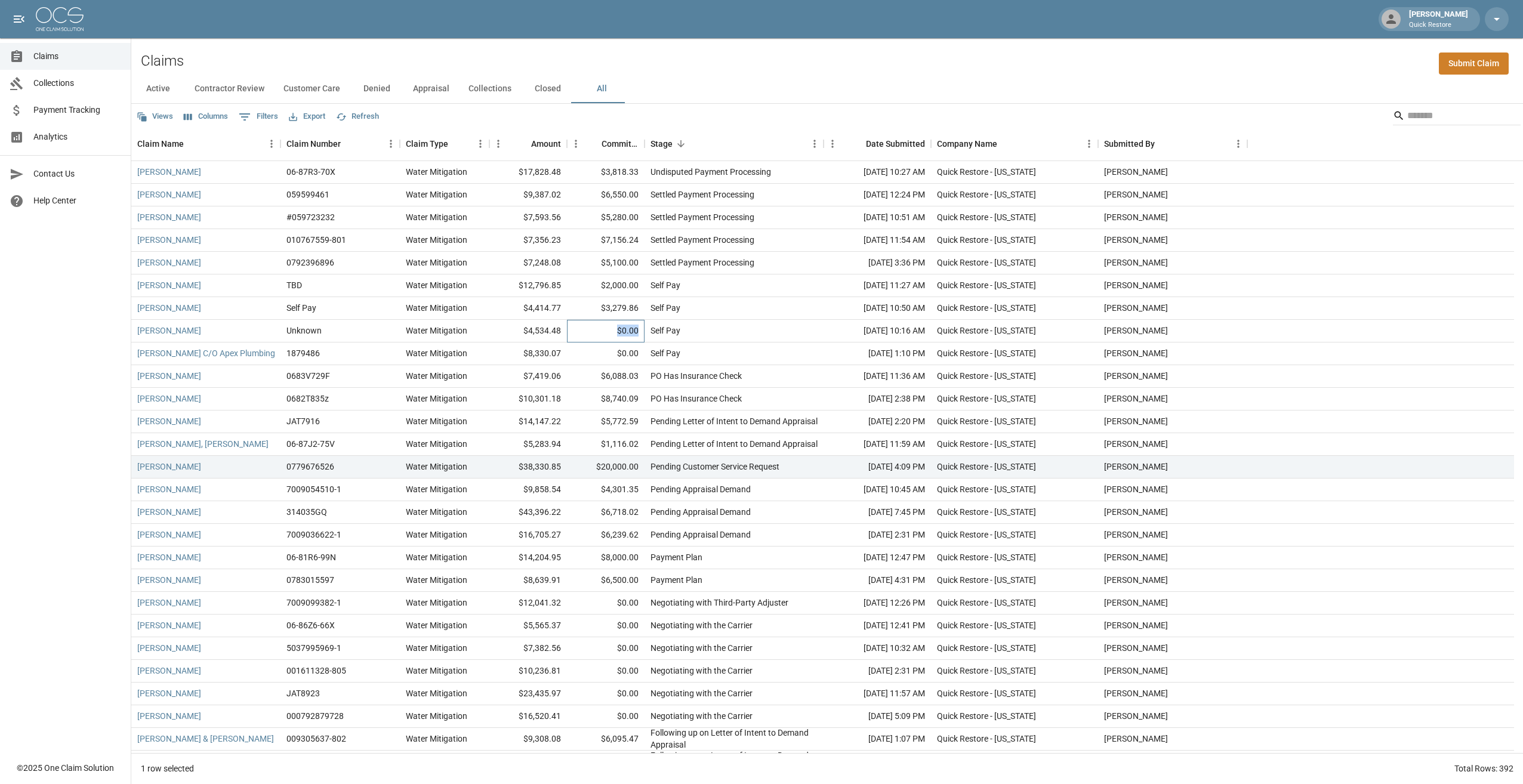
click at [528, 339] on div "$0.00" at bounding box center [606, 331] width 78 height 23
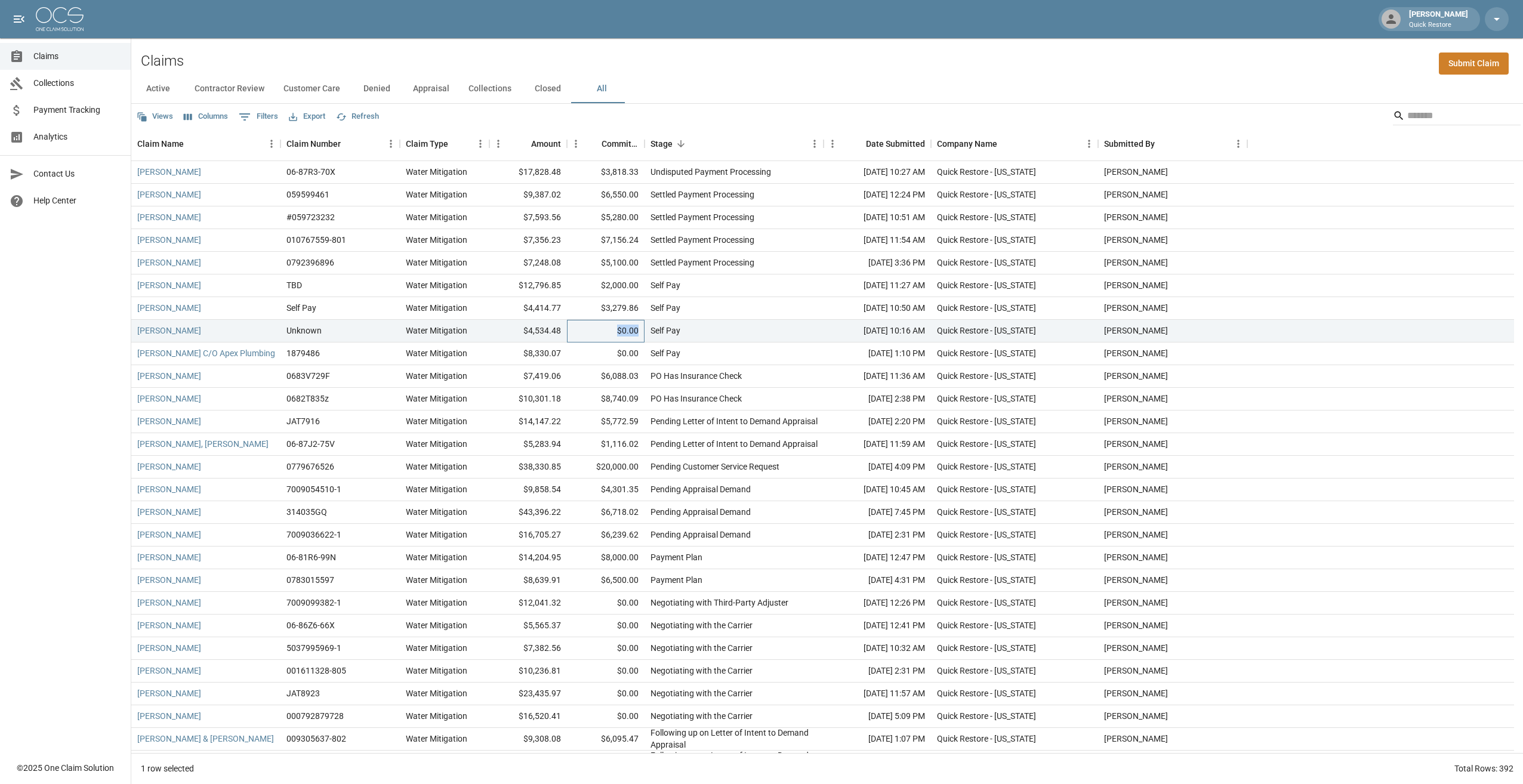
drag, startPoint x: 614, startPoint y: 339, endPoint x: 584, endPoint y: 326, distance: 32.7
click at [528, 326] on div "$0.00" at bounding box center [606, 331] width 78 height 23
drag, startPoint x: 623, startPoint y: 331, endPoint x: 642, endPoint y: 328, distance: 19.2
click at [528, 328] on div "$0.00" at bounding box center [606, 331] width 78 height 23
drag, startPoint x: 642, startPoint y: 328, endPoint x: 581, endPoint y: 331, distance: 61.1
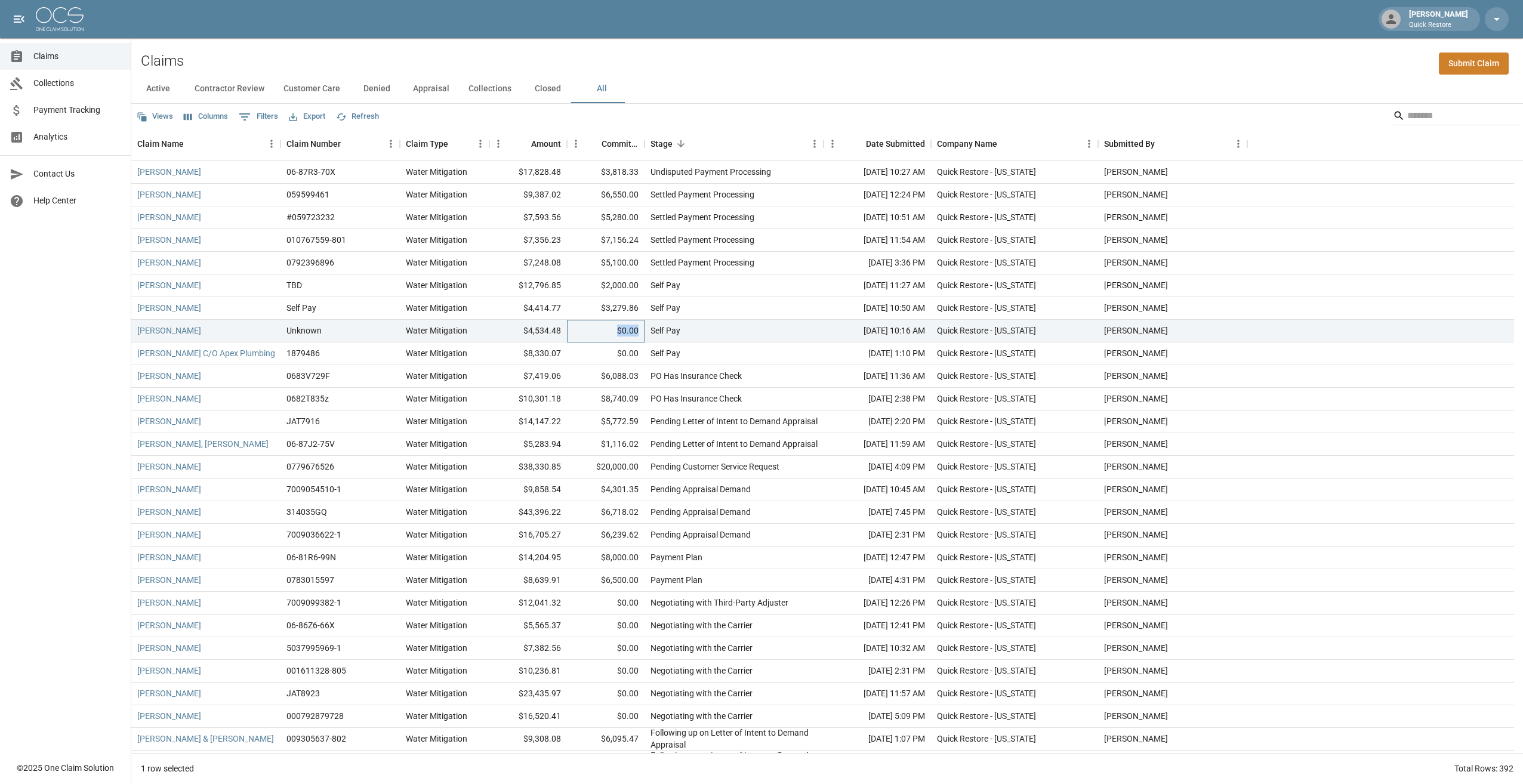
click at [528, 331] on div "$0.00" at bounding box center [606, 331] width 78 height 23
click at [528, 54] on div "Claims Submit Claim" at bounding box center [827, 56] width 1392 height 36
click at [39, 401] on div "Claims Collections Payment Tracking Analytics Contact Us Help Center" at bounding box center [65, 377] width 130 height 755
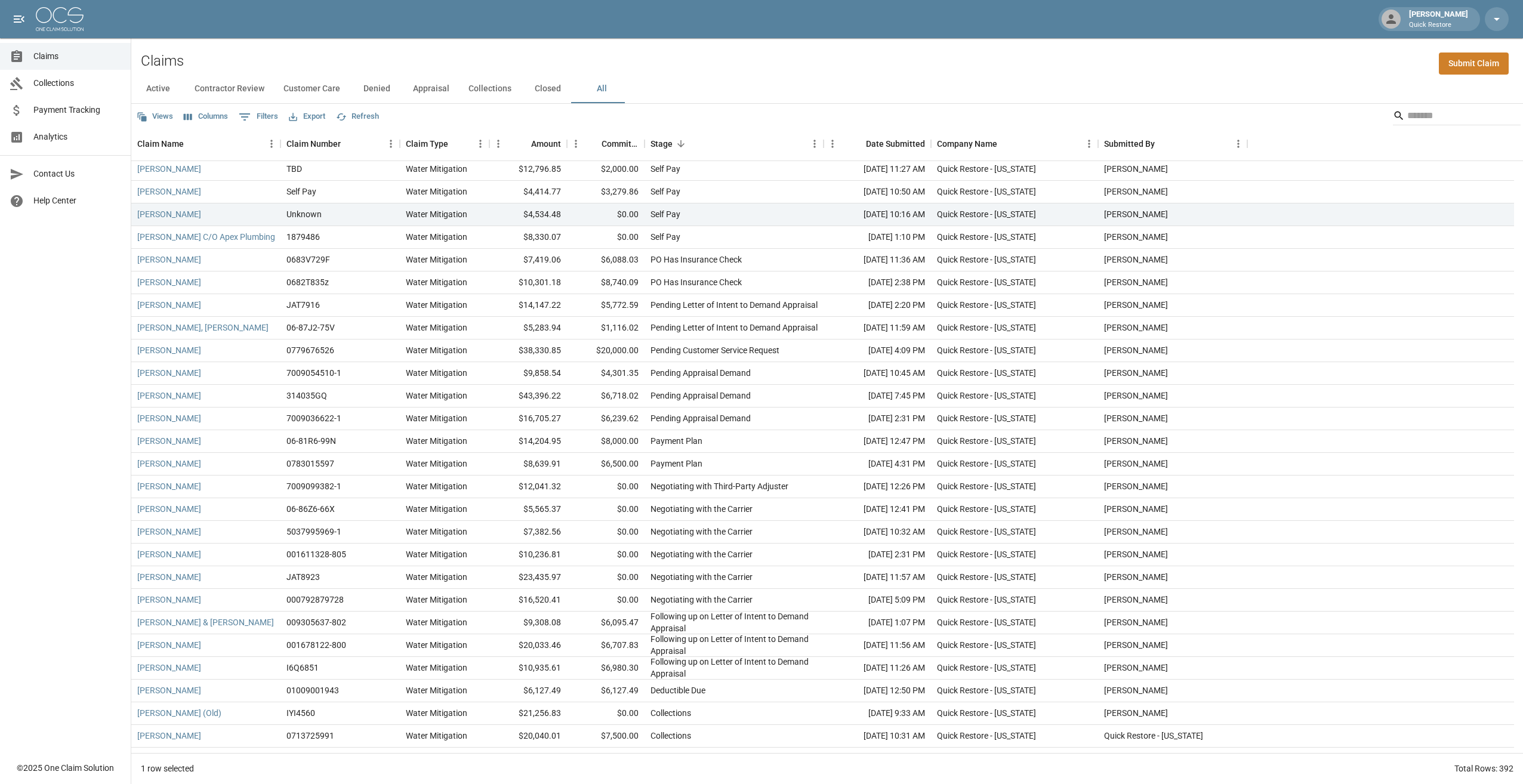
scroll to position [119, 0]
drag, startPoint x: 795, startPoint y: 572, endPoint x: 678, endPoint y: 579, distance: 117.2
click at [528, 401] on div "Negotiating with the Carrier" at bounding box center [734, 574] width 179 height 23
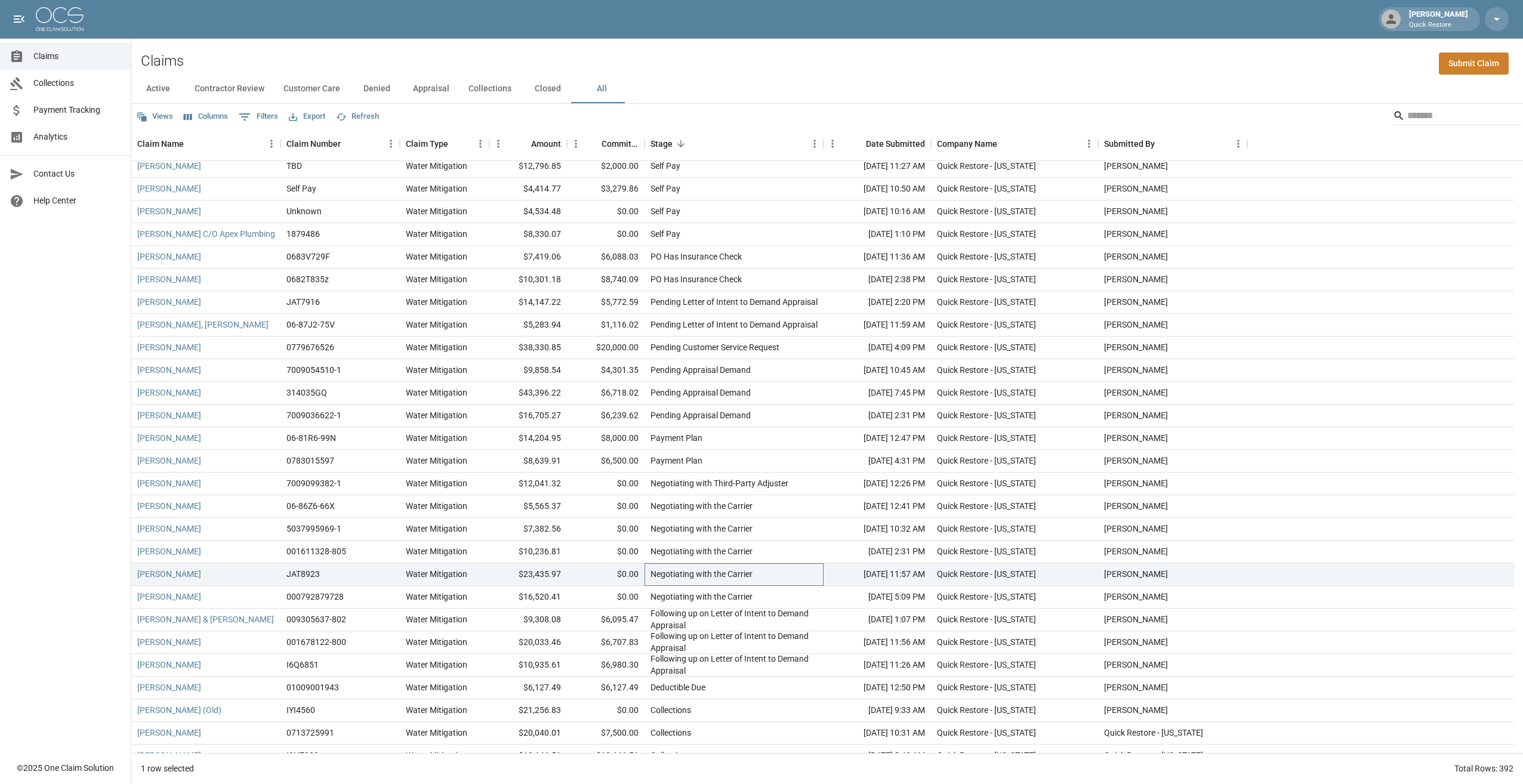
click at [528, 401] on div "Negotiating with the Carrier" at bounding box center [701, 573] width 102 height 12
drag, startPoint x: 646, startPoint y: 579, endPoint x: 789, endPoint y: 569, distance: 143.3
click at [528, 401] on div "Negotiating with the Carrier" at bounding box center [734, 574] width 179 height 23
drag, startPoint x: 789, startPoint y: 569, endPoint x: 773, endPoint y: 574, distance: 16.8
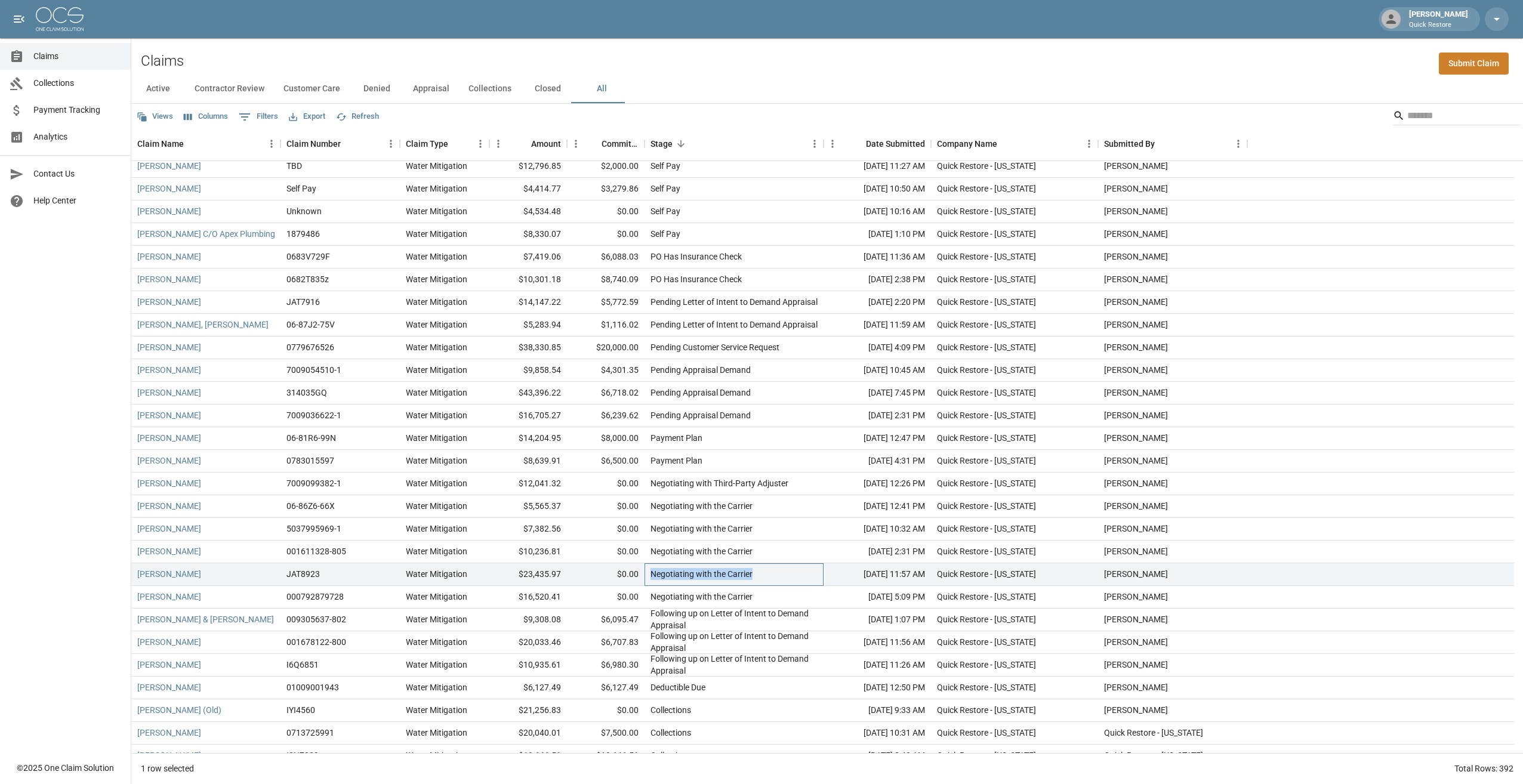
click at [528, 401] on div "Negotiating with the Carrier" at bounding box center [734, 574] width 179 height 23
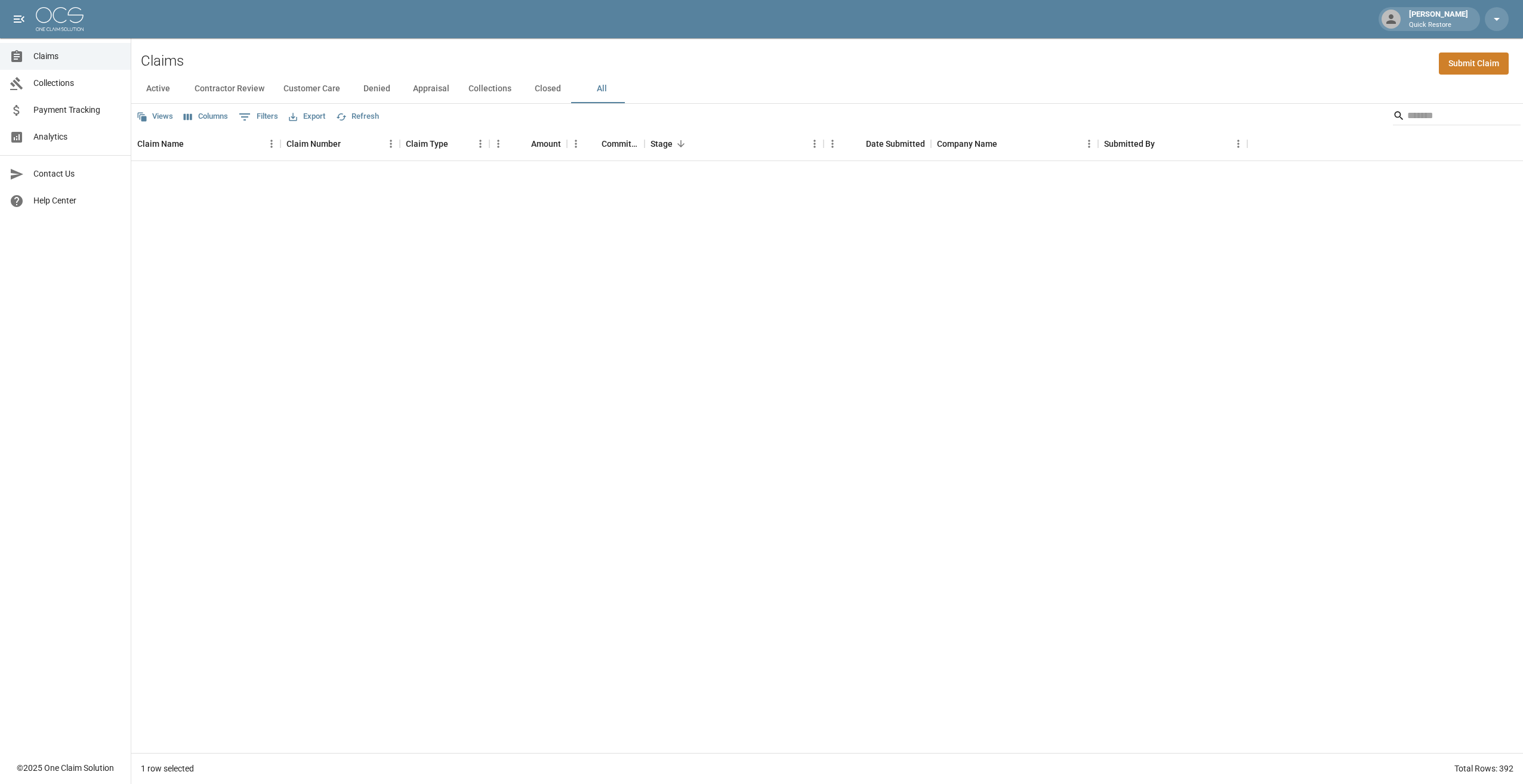
scroll to position [8294, 0]
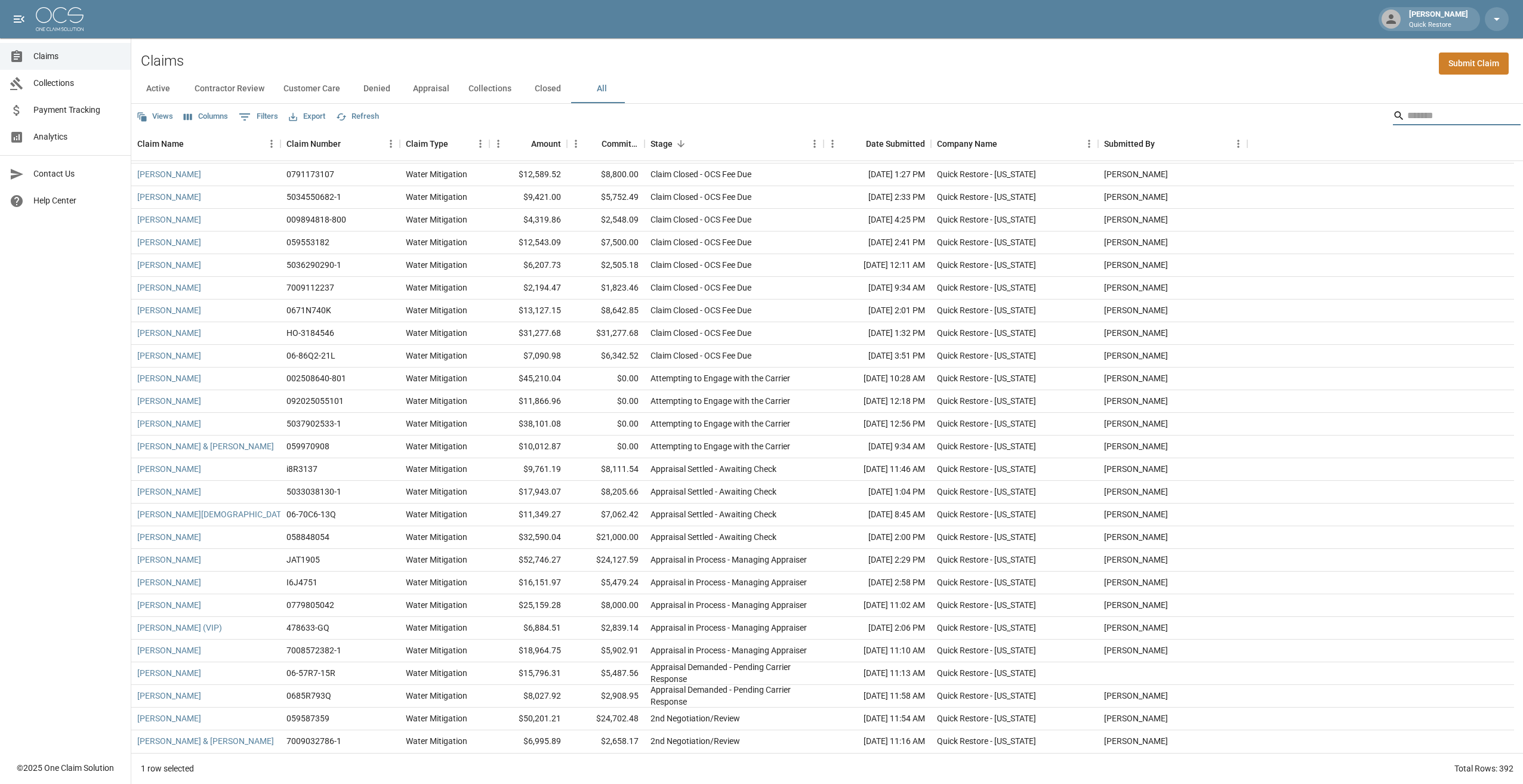
click at [528, 109] on input "Search" at bounding box center [1455, 116] width 96 height 19
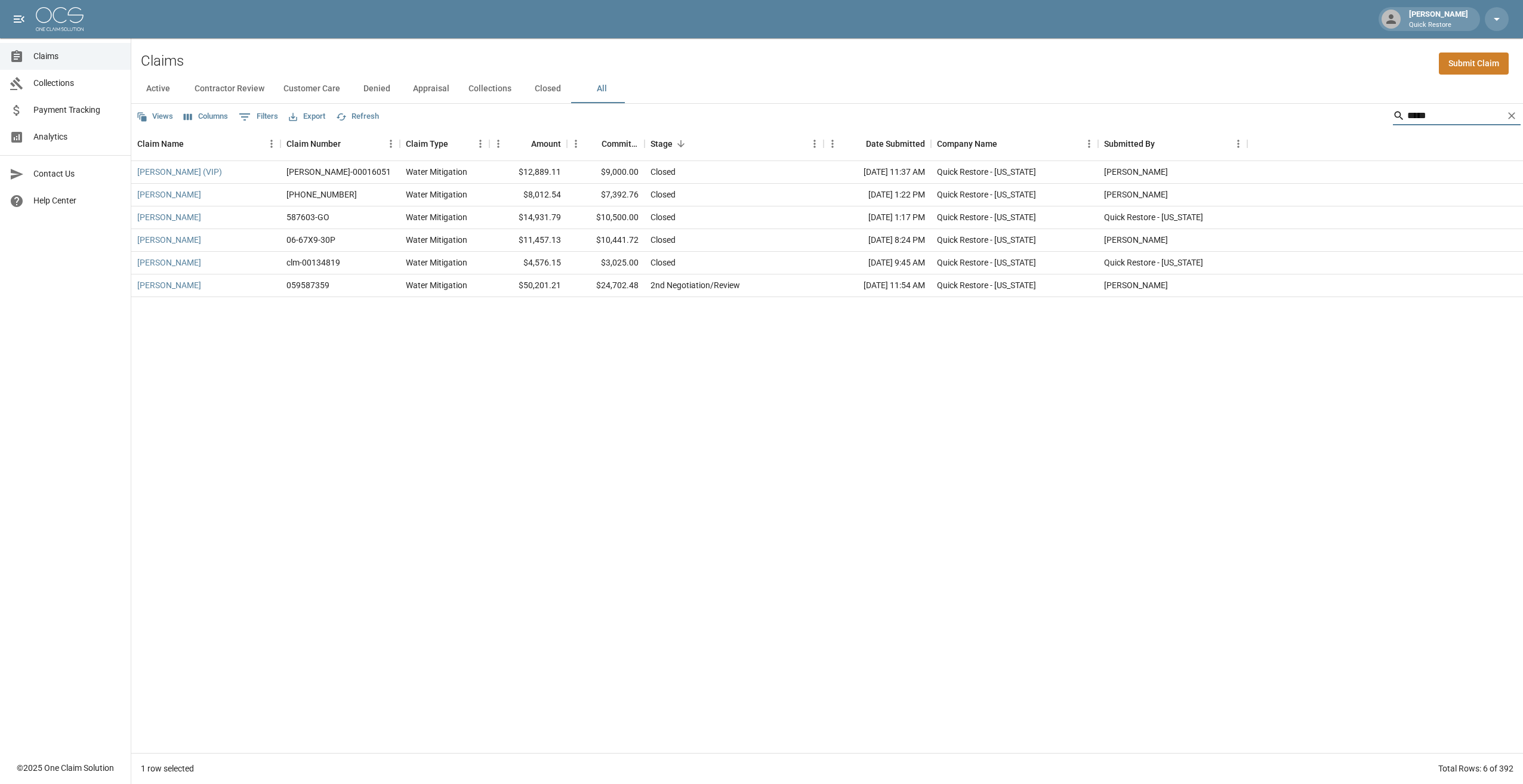
scroll to position [0, 0]
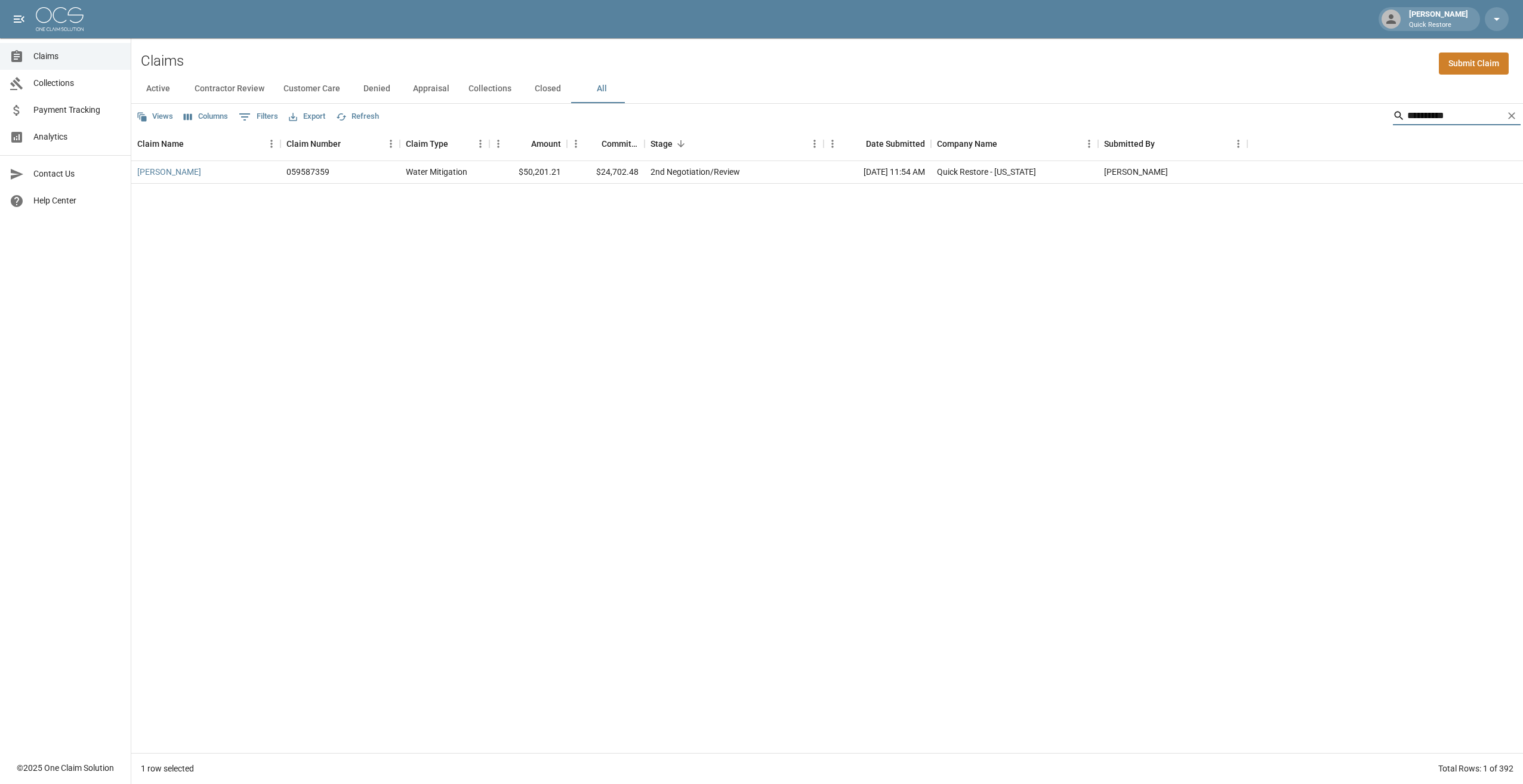
type input "**********"
drag, startPoint x: 640, startPoint y: 175, endPoint x: 598, endPoint y: 177, distance: 42.0
click at [528, 177] on div "$24,702.48" at bounding box center [606, 172] width 78 height 23
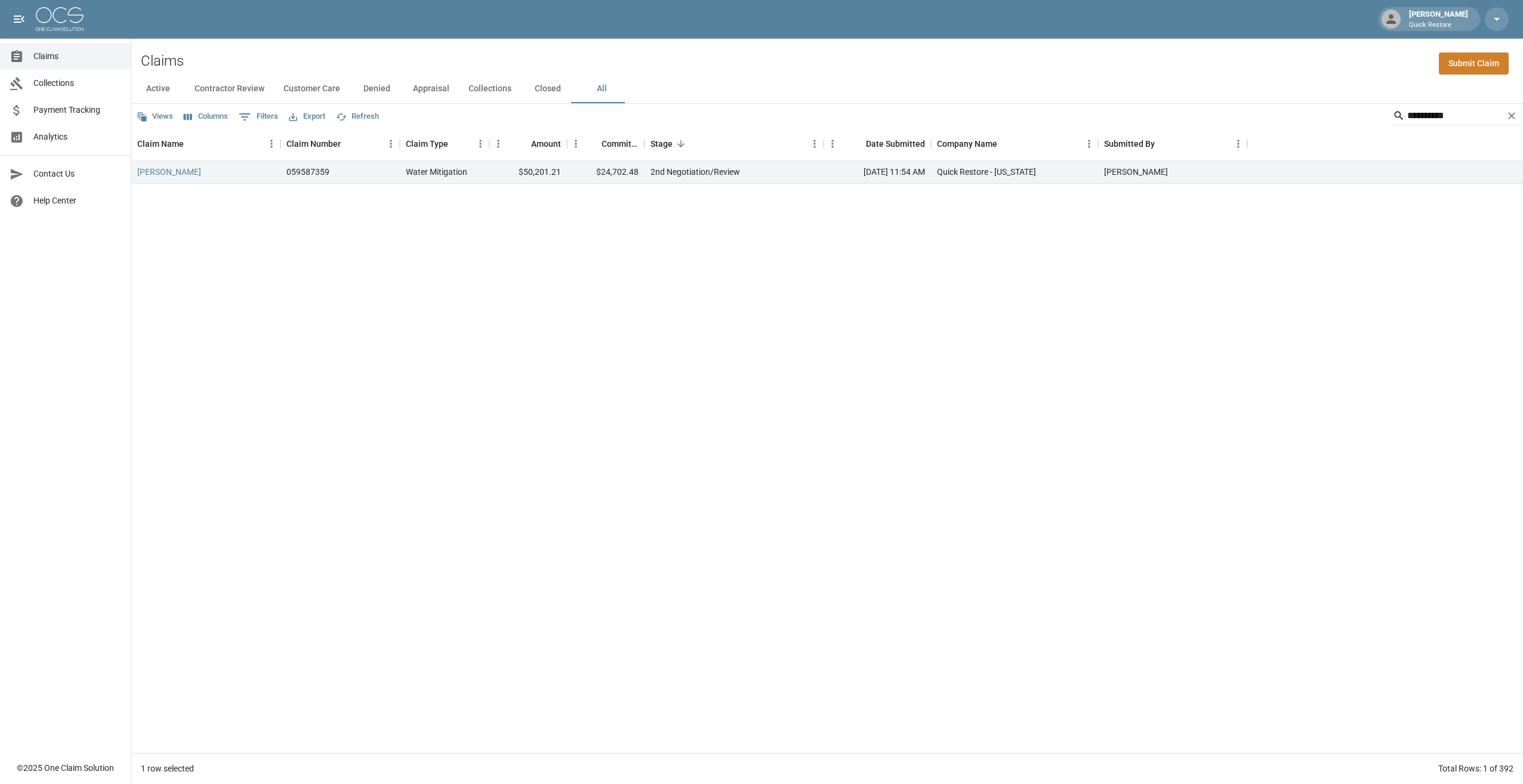
drag, startPoint x: 598, startPoint y: 177, endPoint x: 605, endPoint y: 265, distance: 88.3
click at [528, 265] on div "[PERSON_NAME] 059587359 Water Mitigation $50,201.21 $24,702.48 2nd Negotiation/…" at bounding box center [827, 457] width 1392 height 592
drag, startPoint x: 1459, startPoint y: 120, endPoint x: 1375, endPoint y: 116, distance: 84.1
click at [528, 116] on div "**********" at bounding box center [827, 116] width 1392 height 24
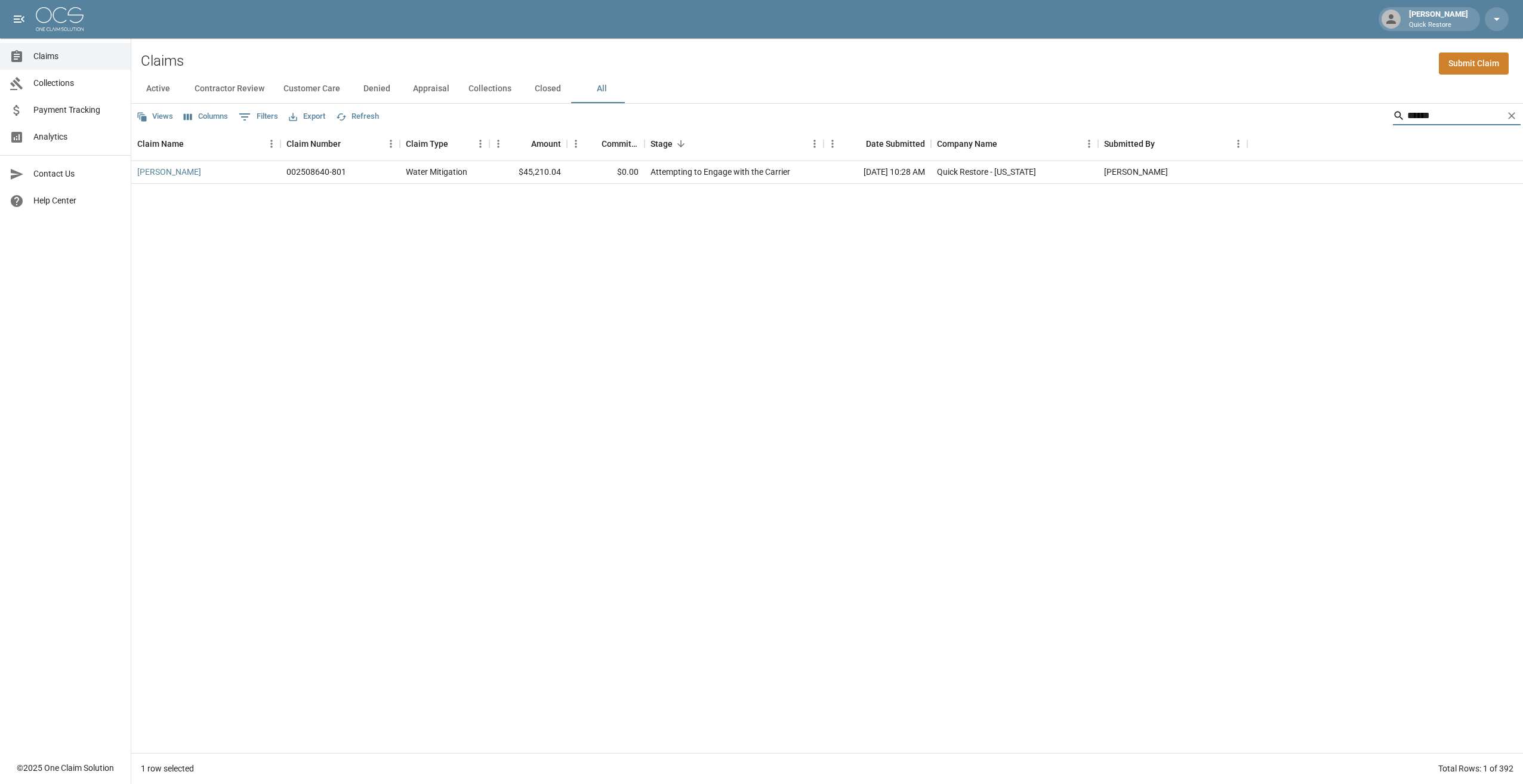
type input "******"
click at [528, 338] on div "[PERSON_NAME] 002508640-801 Water Mitigation $45,210.04 $0.00 Attempting to Eng…" at bounding box center [827, 457] width 1392 height 592
click at [186, 353] on div "[PERSON_NAME] 002508640-801 Water Mitigation $45,210.04 $0.00 Attempting to Eng…" at bounding box center [827, 457] width 1392 height 592
drag, startPoint x: 562, startPoint y: 173, endPoint x: 511, endPoint y: 173, distance: 51.0
click at [511, 173] on div "$45,210.04" at bounding box center [528, 172] width 78 height 23
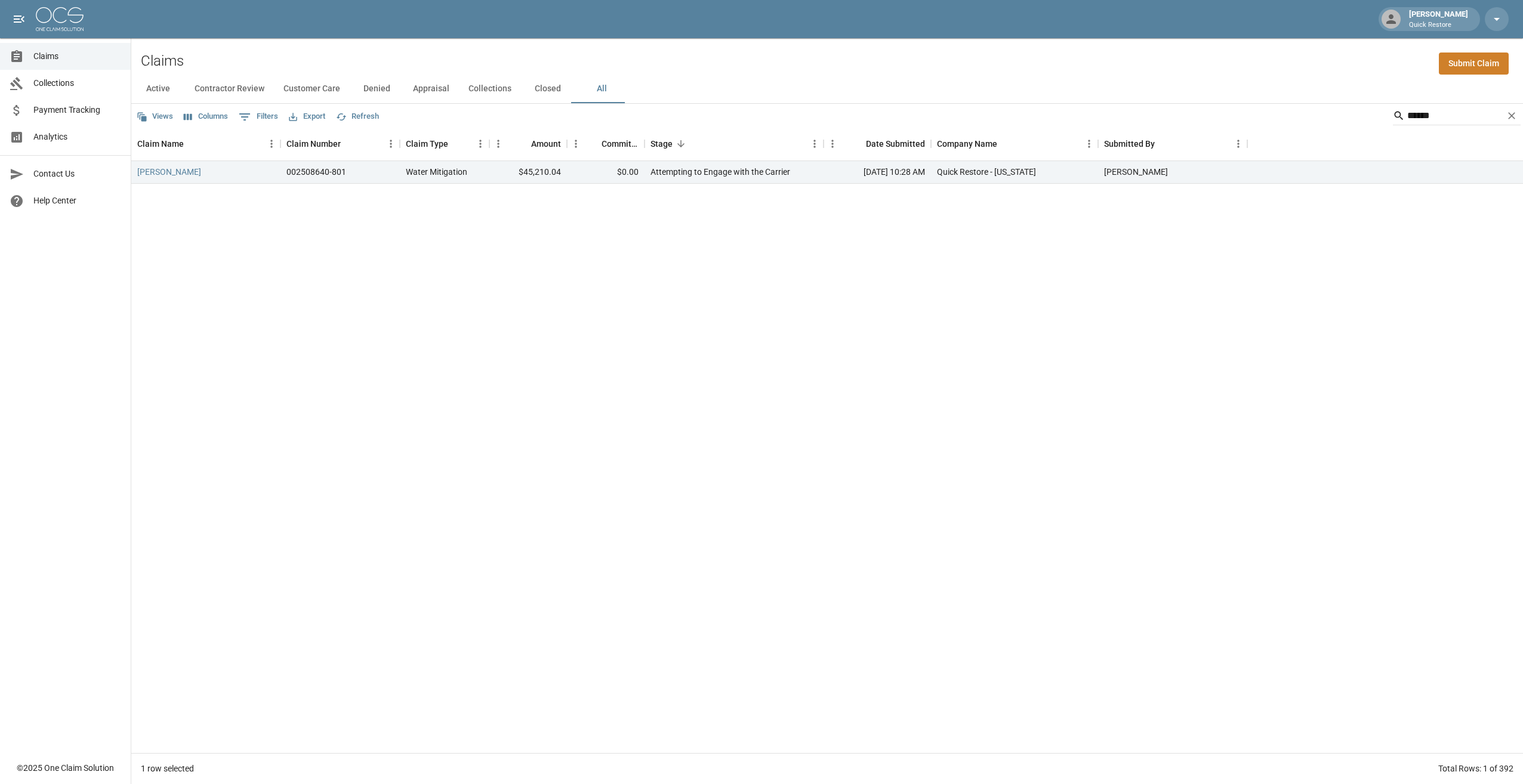
drag, startPoint x: 511, startPoint y: 173, endPoint x: 540, endPoint y: 253, distance: 85.1
click at [528, 253] on div "[PERSON_NAME] 002508640-801 Water Mitigation $45,210.04 $0.00 Attempting to Eng…" at bounding box center [827, 457] width 1392 height 592
click at [528, 247] on div "[PERSON_NAME] 002508640-801 Water Mitigation $45,210.04 $0.00 Attempting to Eng…" at bounding box center [827, 457] width 1392 height 592
drag, startPoint x: 1457, startPoint y: 110, endPoint x: 1336, endPoint y: 105, distance: 121.1
click at [528, 105] on div "Views Columns 0 Filters Export Refresh ******" at bounding box center [827, 116] width 1392 height 24
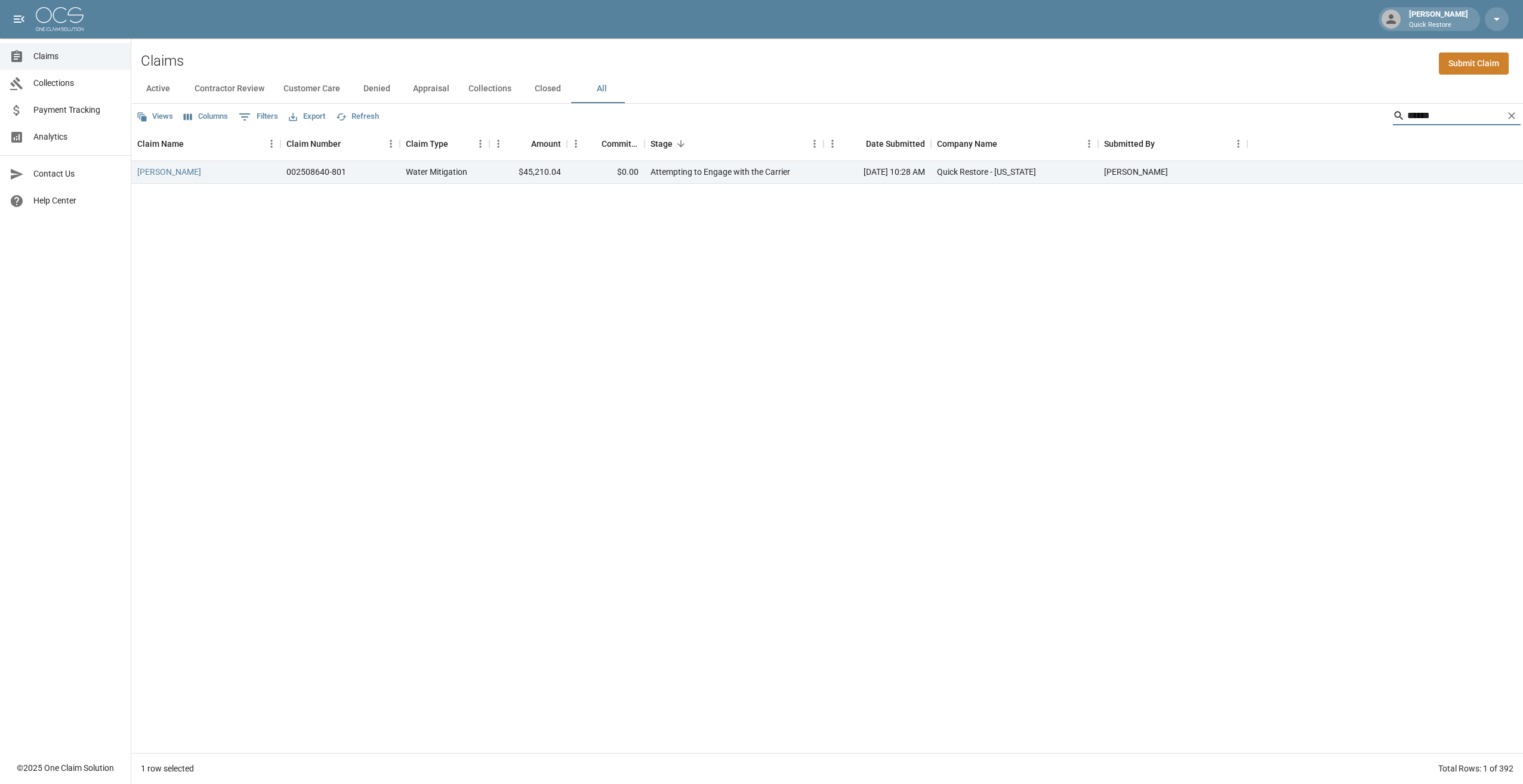
type input "*"
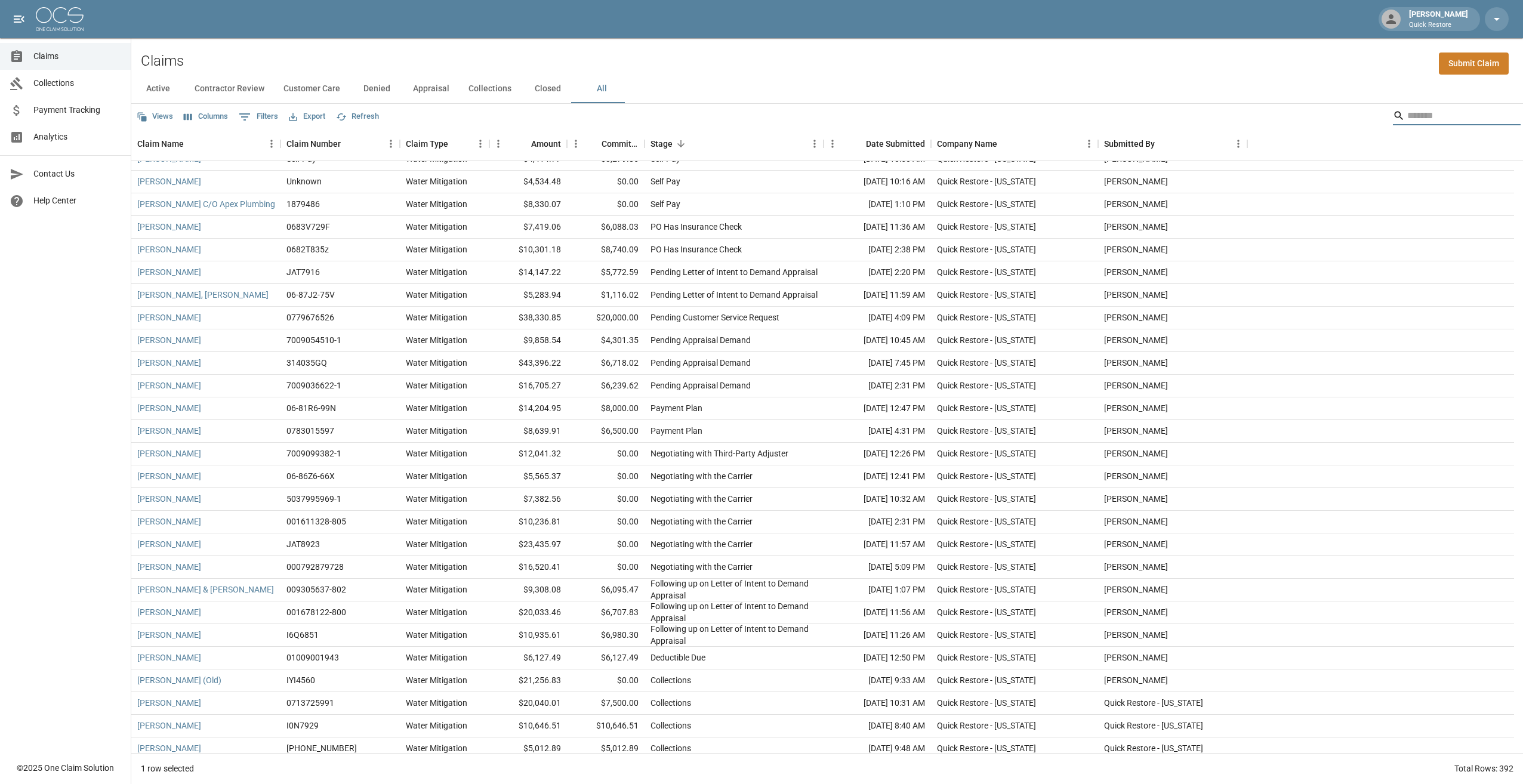
scroll to position [179, 0]
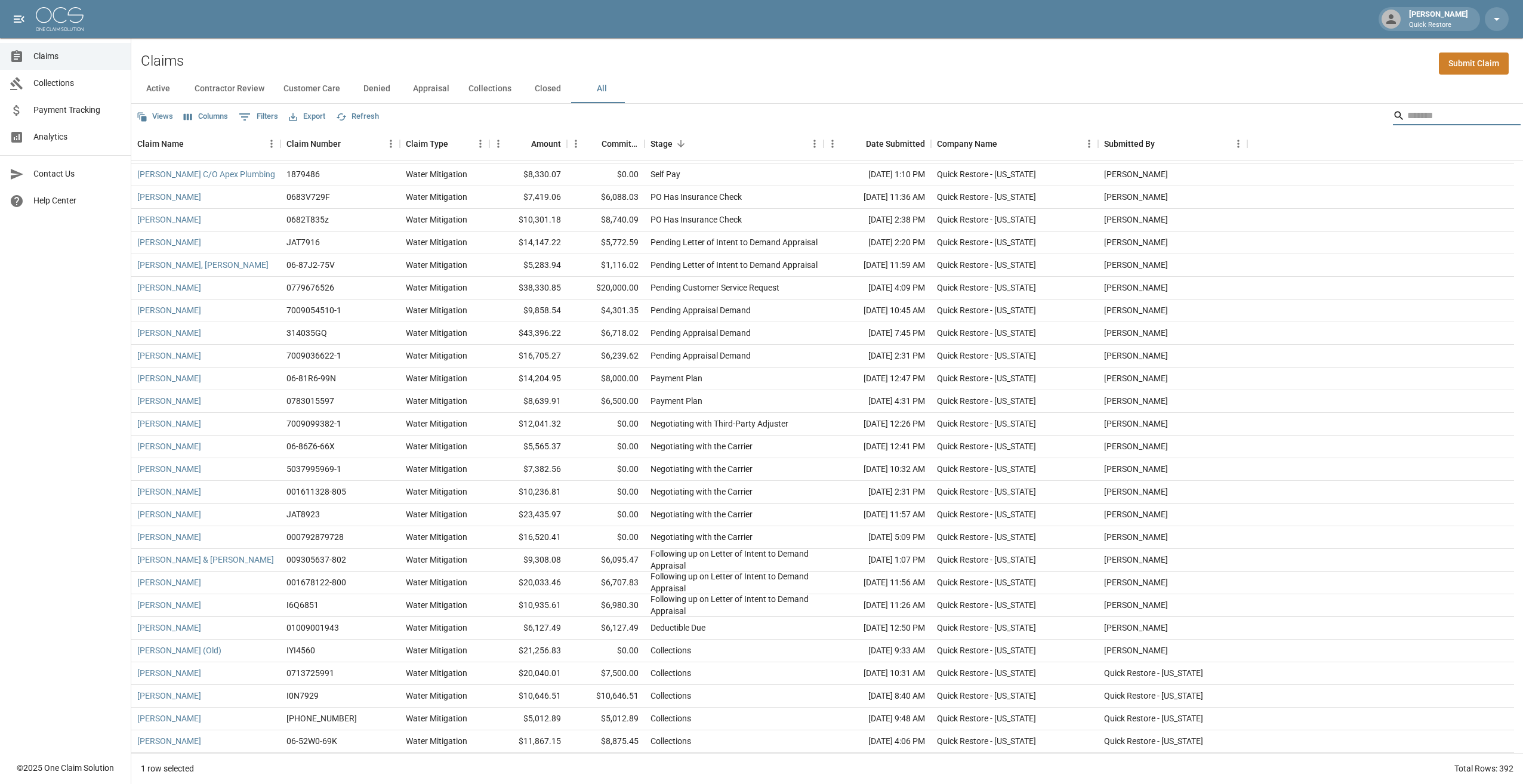
click at [528, 112] on input "Search" at bounding box center [1455, 116] width 96 height 19
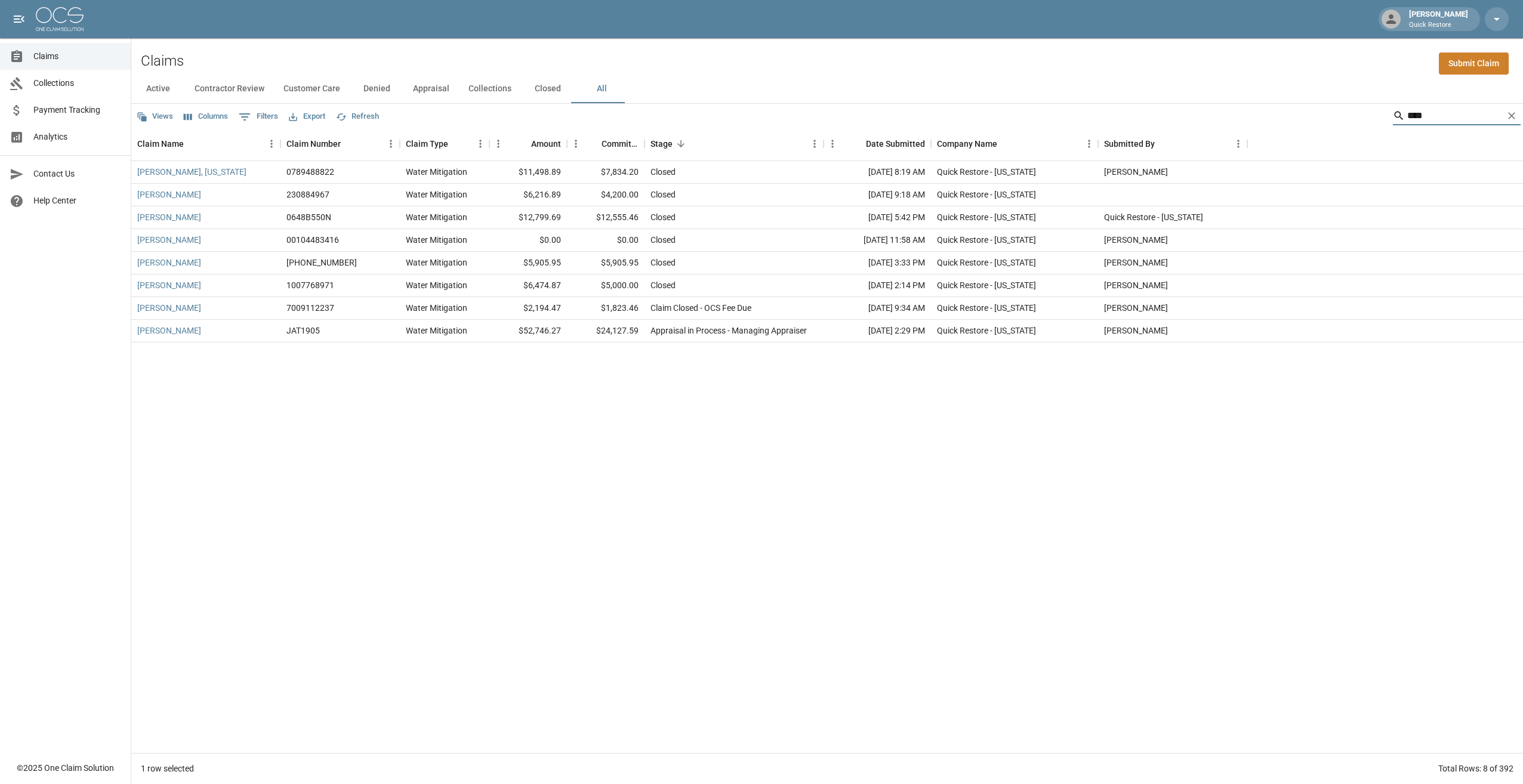
scroll to position [0, 0]
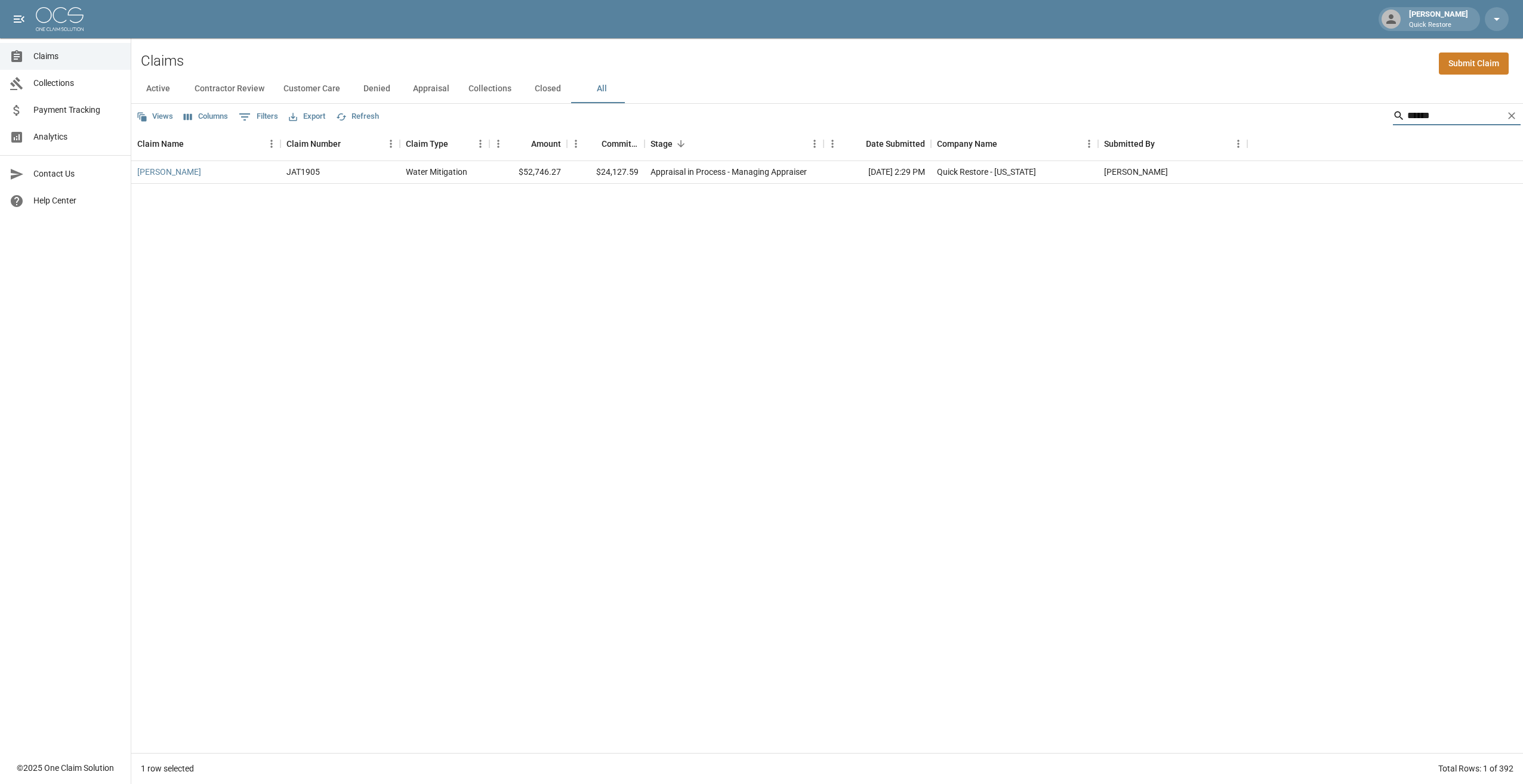
type input "******"
drag, startPoint x: 1438, startPoint y: 114, endPoint x: 1384, endPoint y: 122, distance: 54.6
click at [528, 122] on div "******" at bounding box center [1457, 116] width 128 height 19
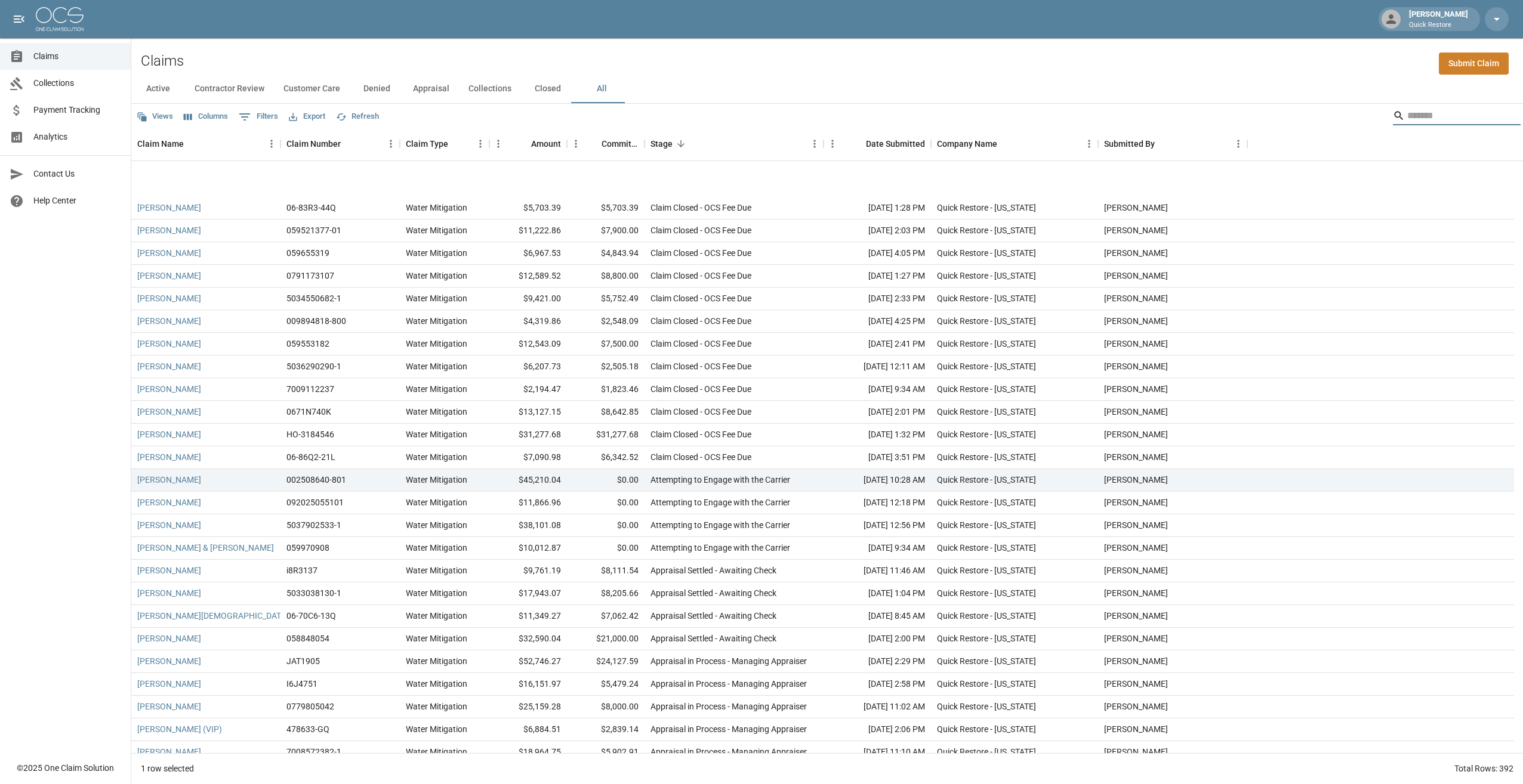
scroll to position [8294, 0]
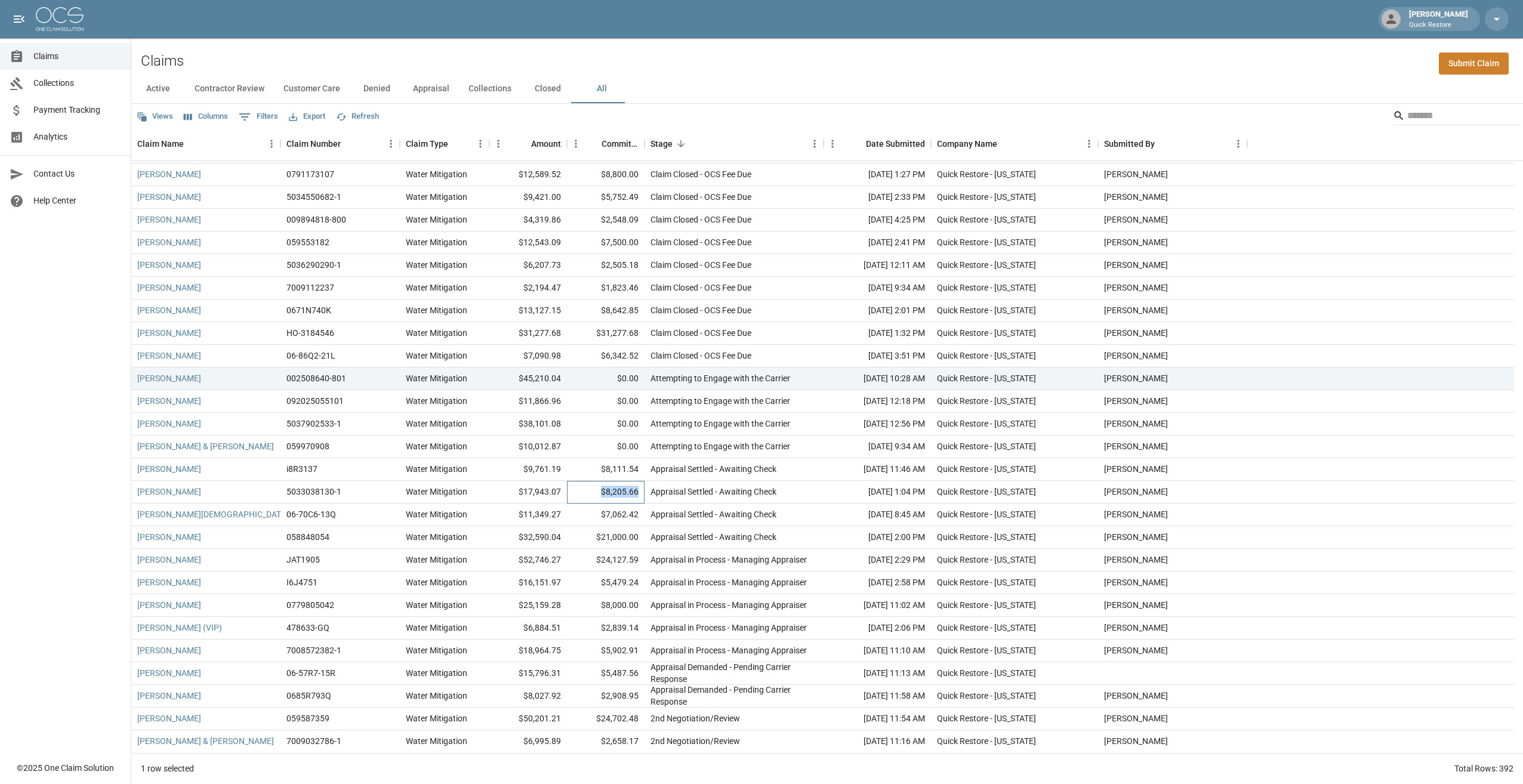
drag, startPoint x: 640, startPoint y: 495, endPoint x: 598, endPoint y: 488, distance: 42.6
click at [528, 401] on div "$8,205.66" at bounding box center [606, 492] width 78 height 23
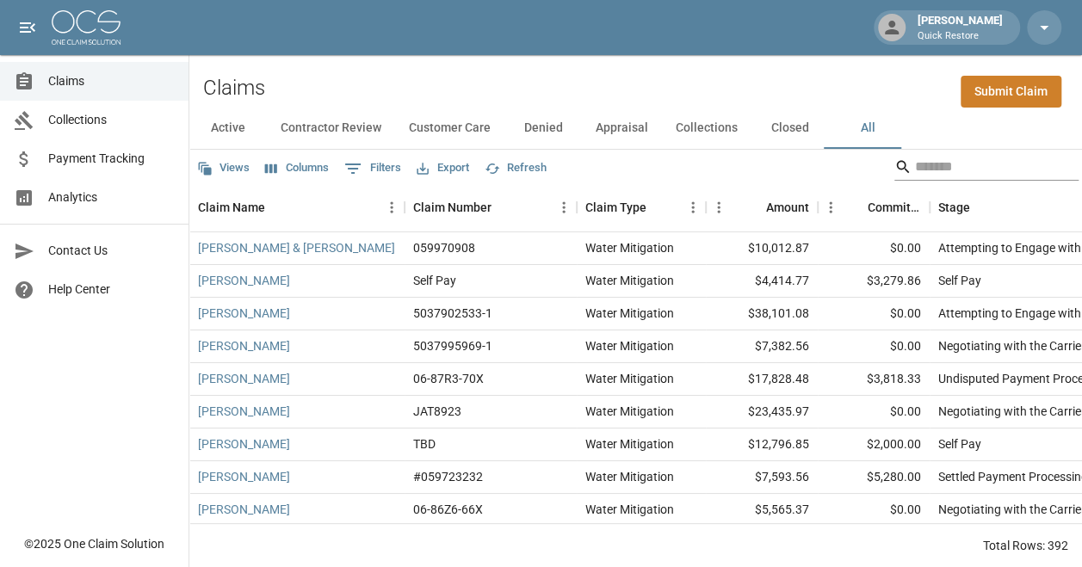
click at [762, 167] on input "Search" at bounding box center [984, 167] width 138 height 28
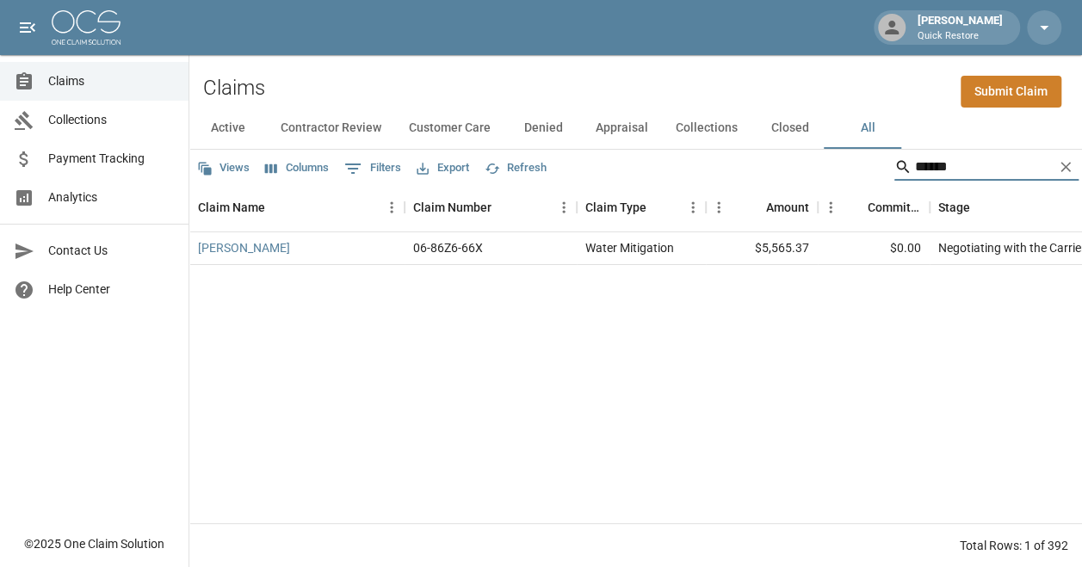
drag, startPoint x: 964, startPoint y: 164, endPoint x: 850, endPoint y: 170, distance: 113.8
click at [762, 170] on div "Views Columns 0 Filters Export Refresh ******" at bounding box center [635, 167] width 892 height 34
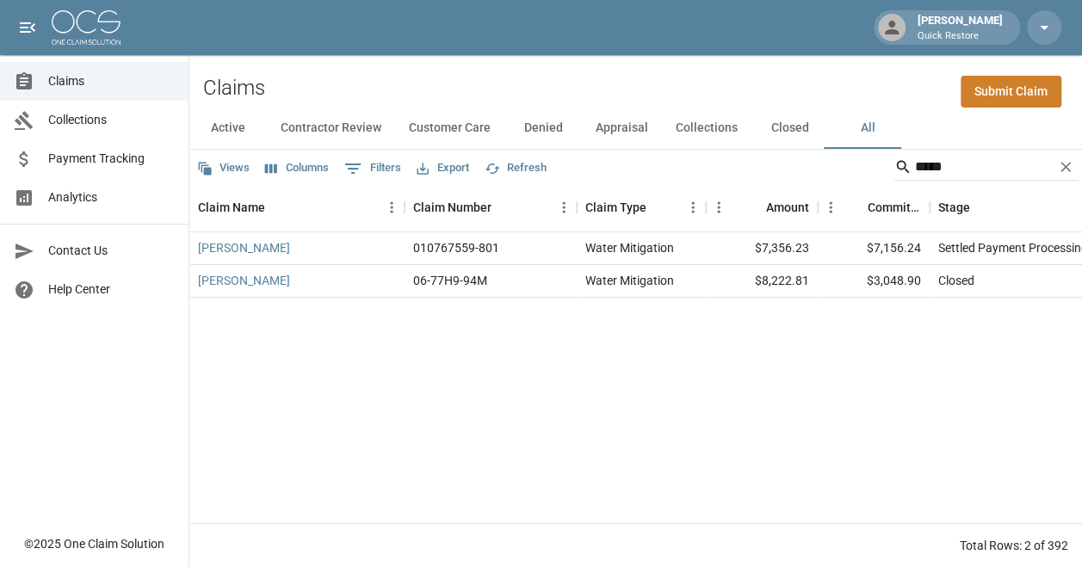
drag, startPoint x: 888, startPoint y: 173, endPoint x: 861, endPoint y: 160, distance: 29.6
click at [762, 161] on div "Views Columns 0 Filters Export Refresh *****" at bounding box center [635, 167] width 892 height 34
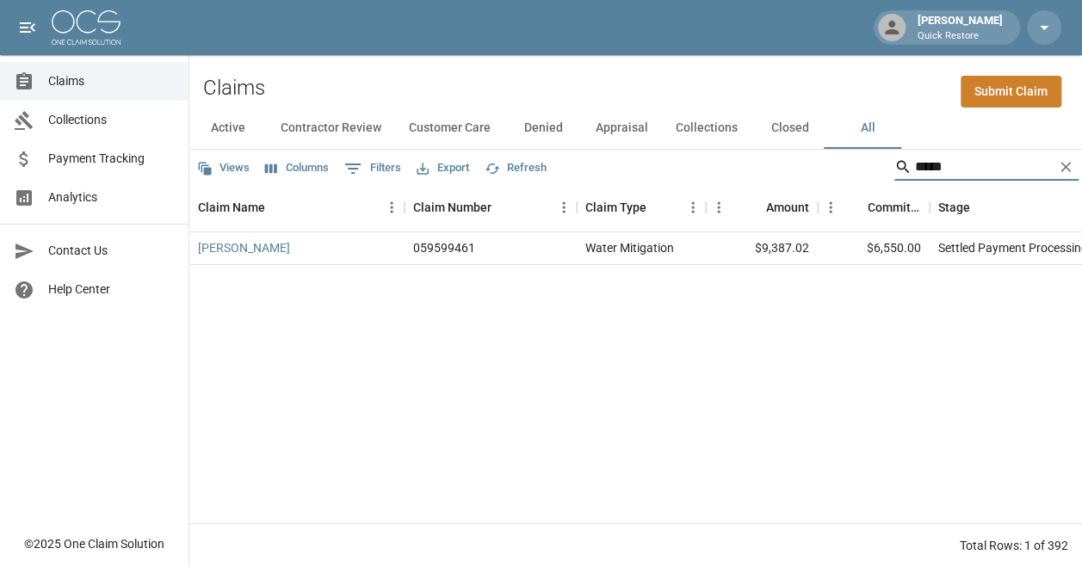
type input "*****"
